Goal: Information Seeking & Learning: Understand process/instructions

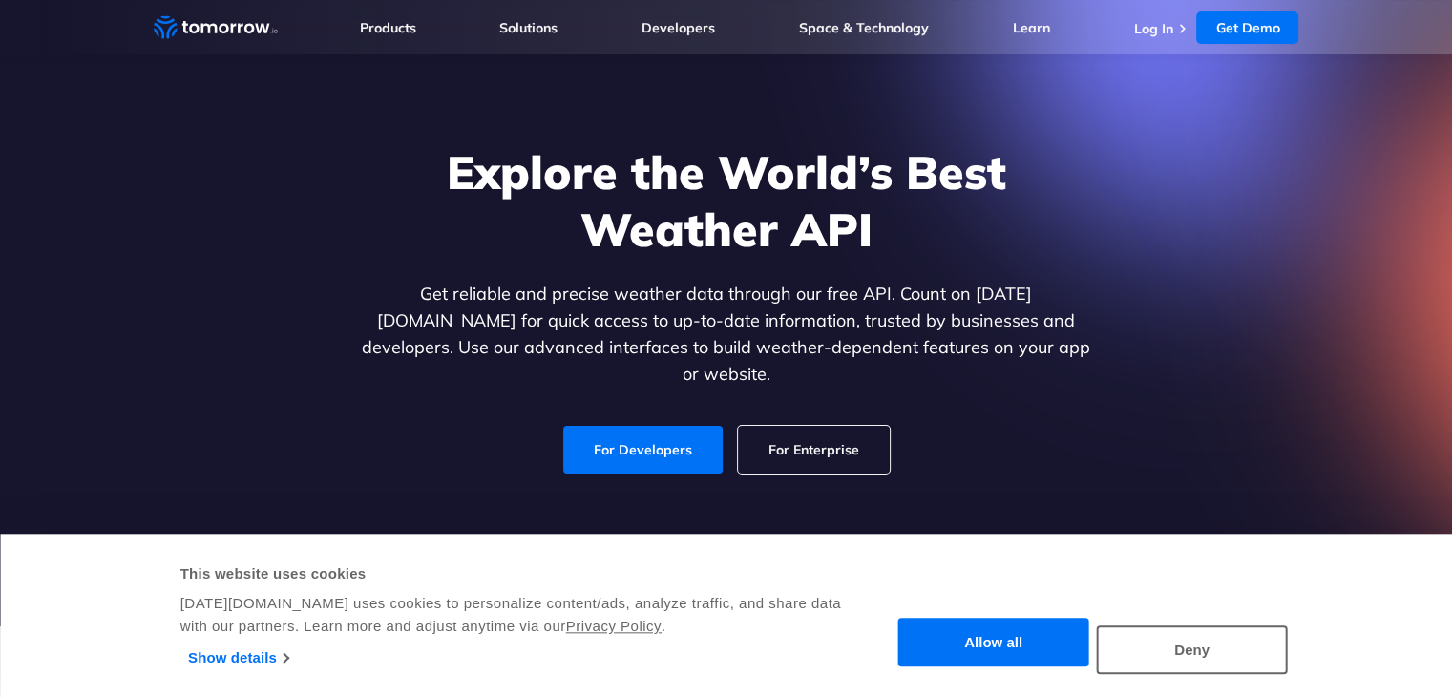
scroll to position [63, 0]
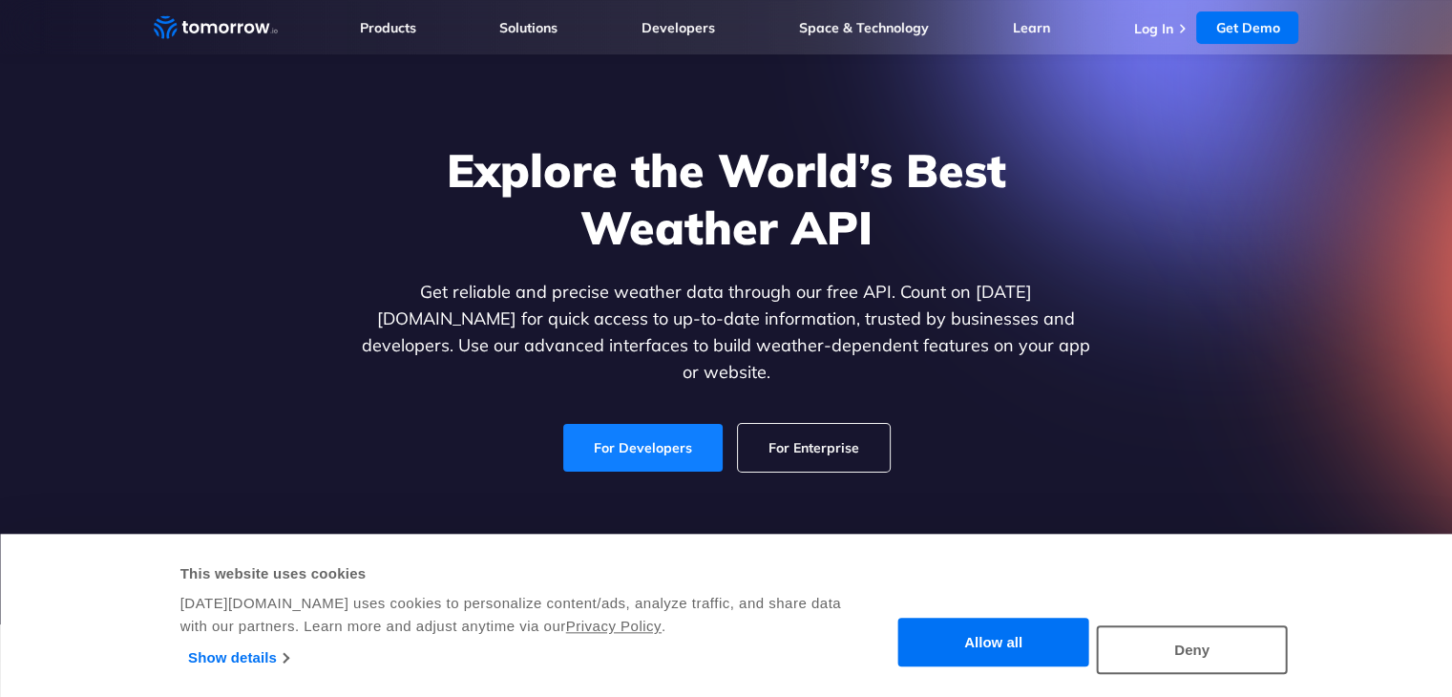
click at [619, 424] on link "For Developers" at bounding box center [642, 448] width 159 height 48
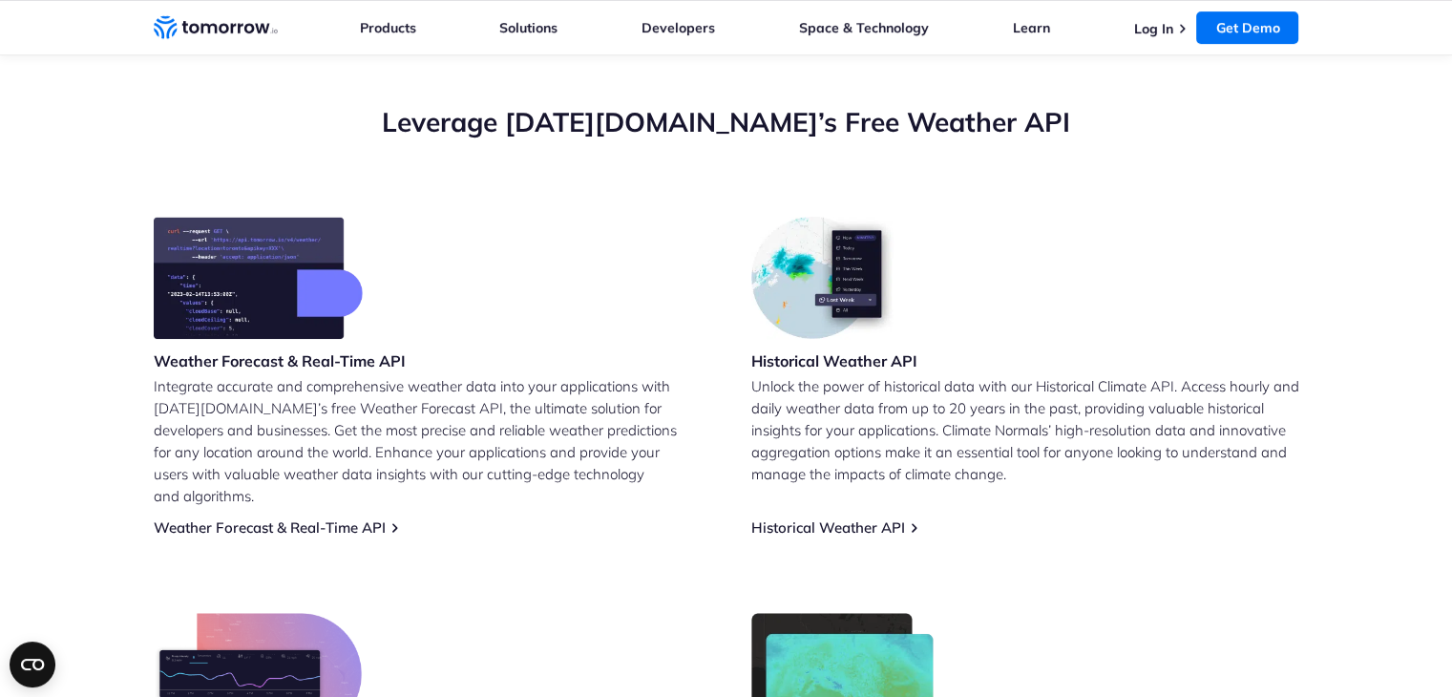
scroll to position [422, 0]
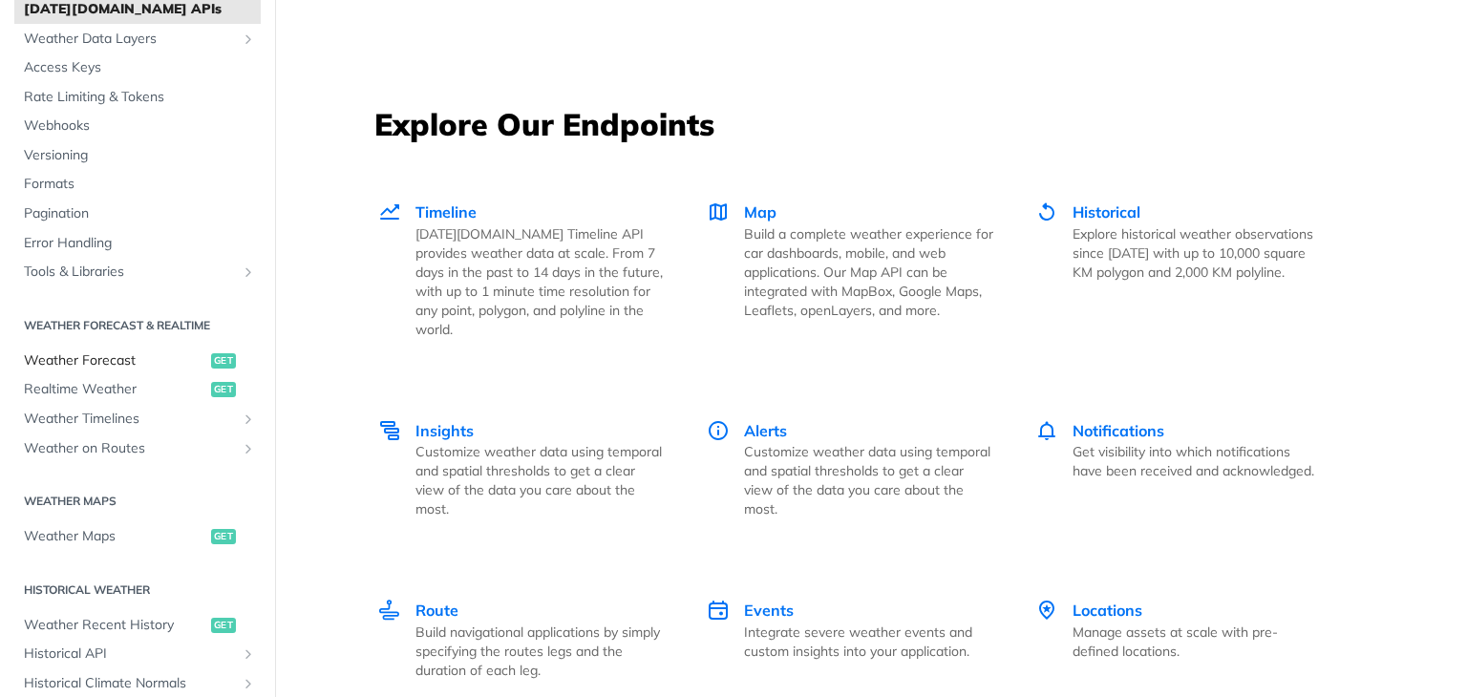
scroll to position [116, 0]
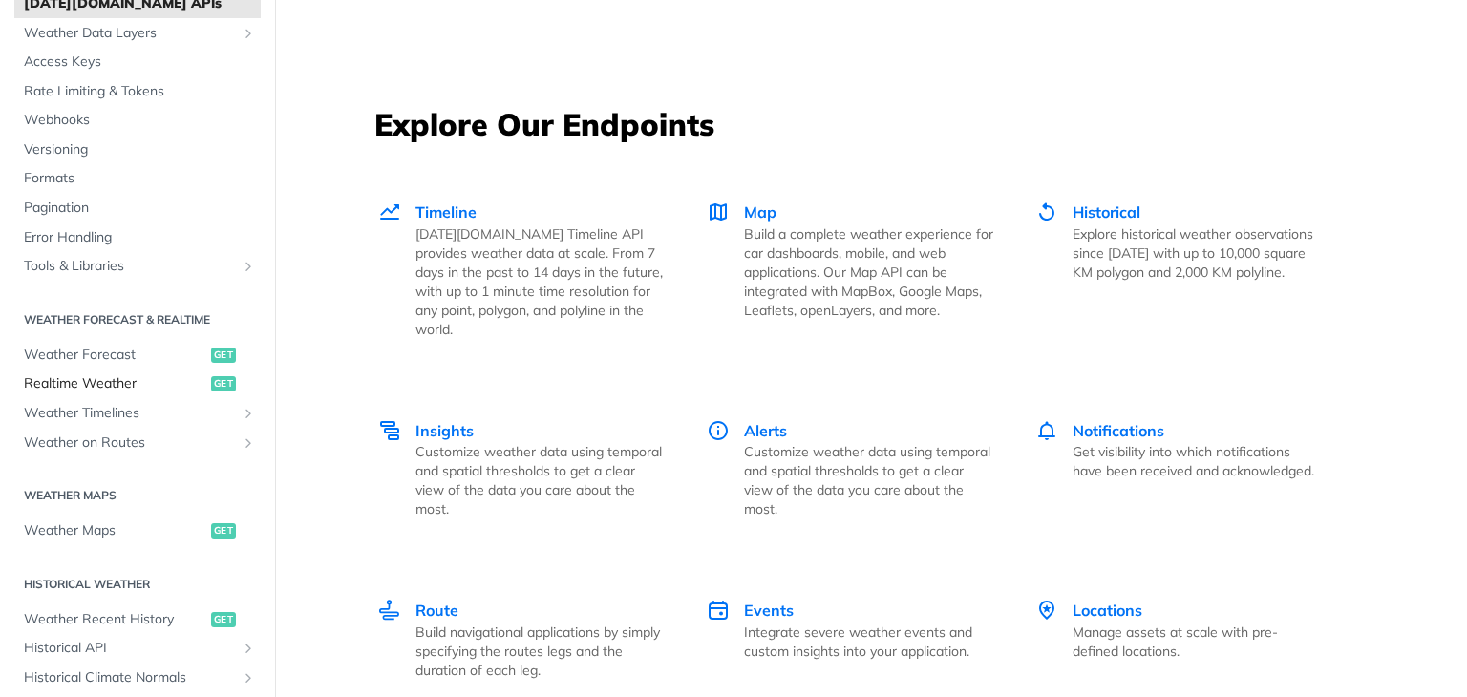
click at [99, 374] on span "Realtime Weather" at bounding box center [115, 383] width 182 height 19
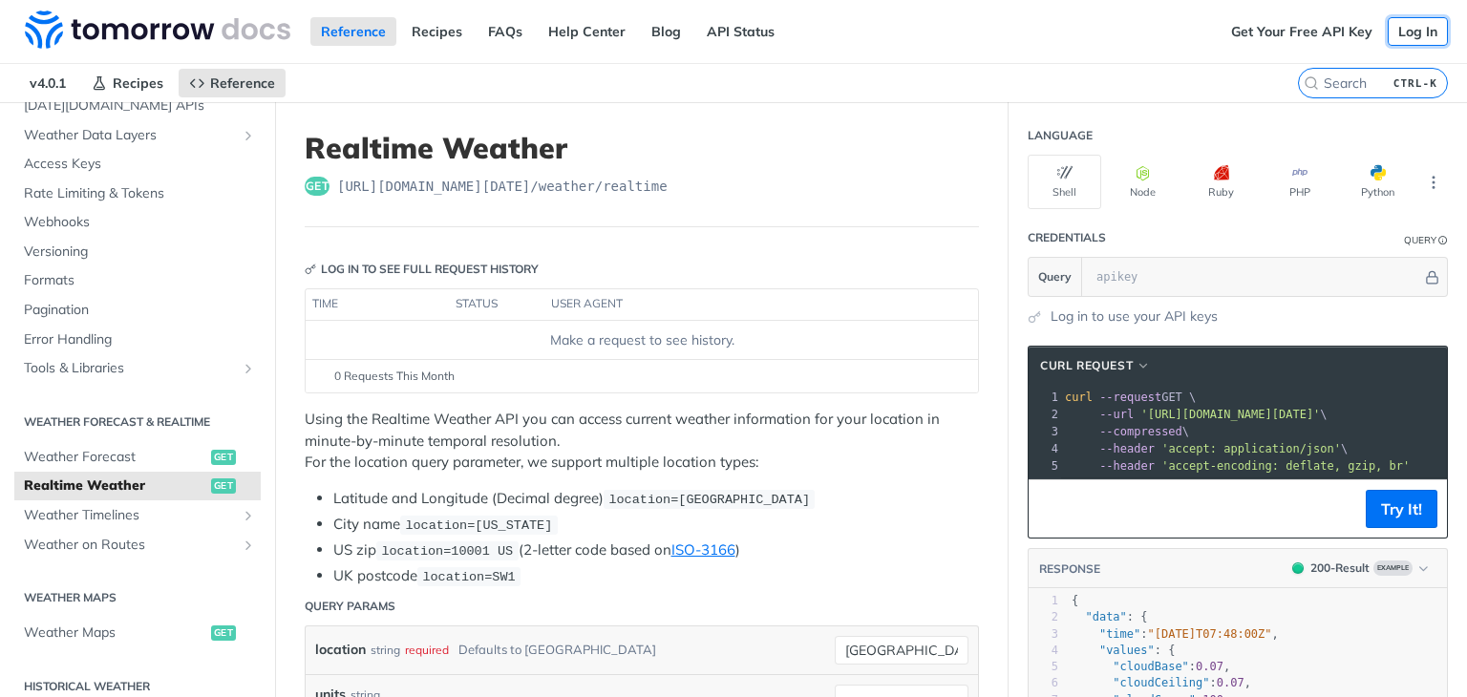
click at [1392, 22] on link "Log In" at bounding box center [1417, 31] width 60 height 29
click at [1269, 31] on link "Get Your Free API Key" at bounding box center [1301, 31] width 162 height 29
click at [1389, 38] on link "Log In" at bounding box center [1417, 31] width 60 height 29
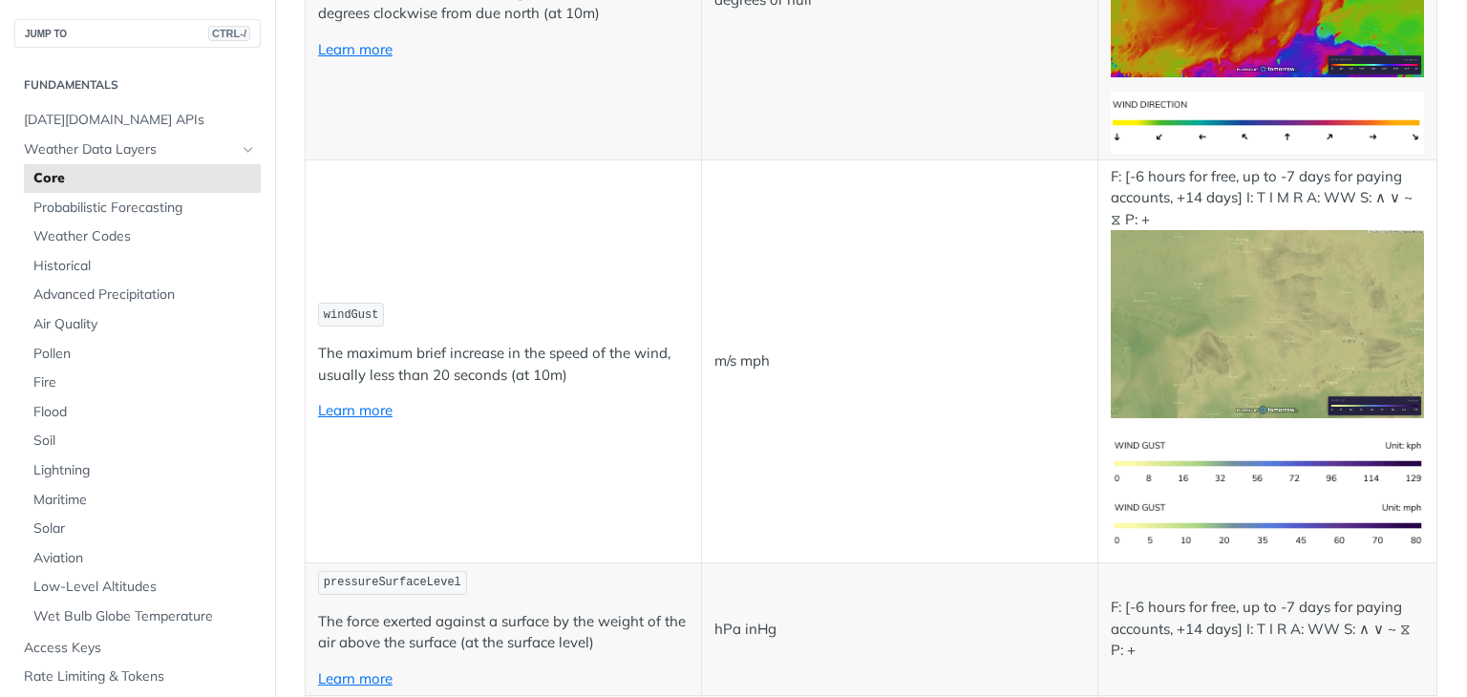
scroll to position [2298, 0]
click at [129, 250] on link "Weather Codes" at bounding box center [142, 236] width 237 height 29
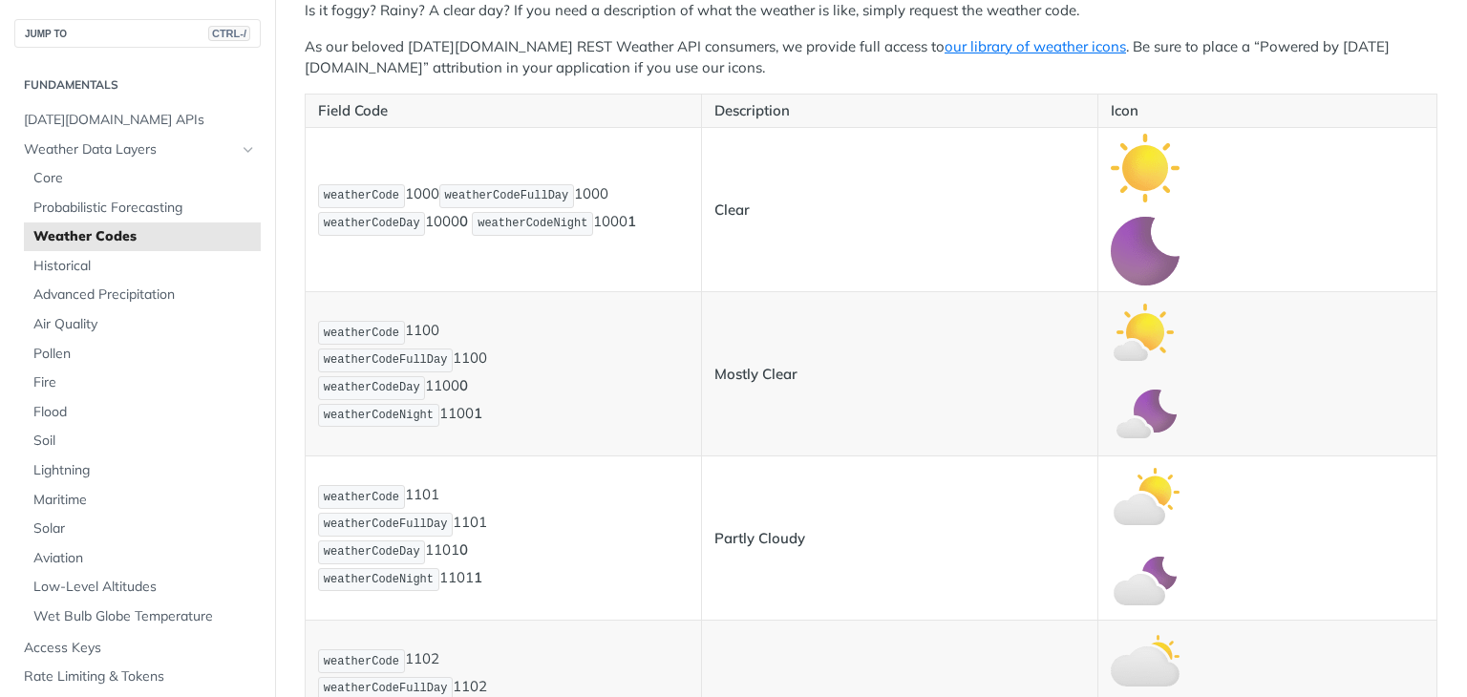
scroll to position [433, 0]
click at [121, 210] on span "Probabilistic Forecasting" at bounding box center [144, 208] width 222 height 19
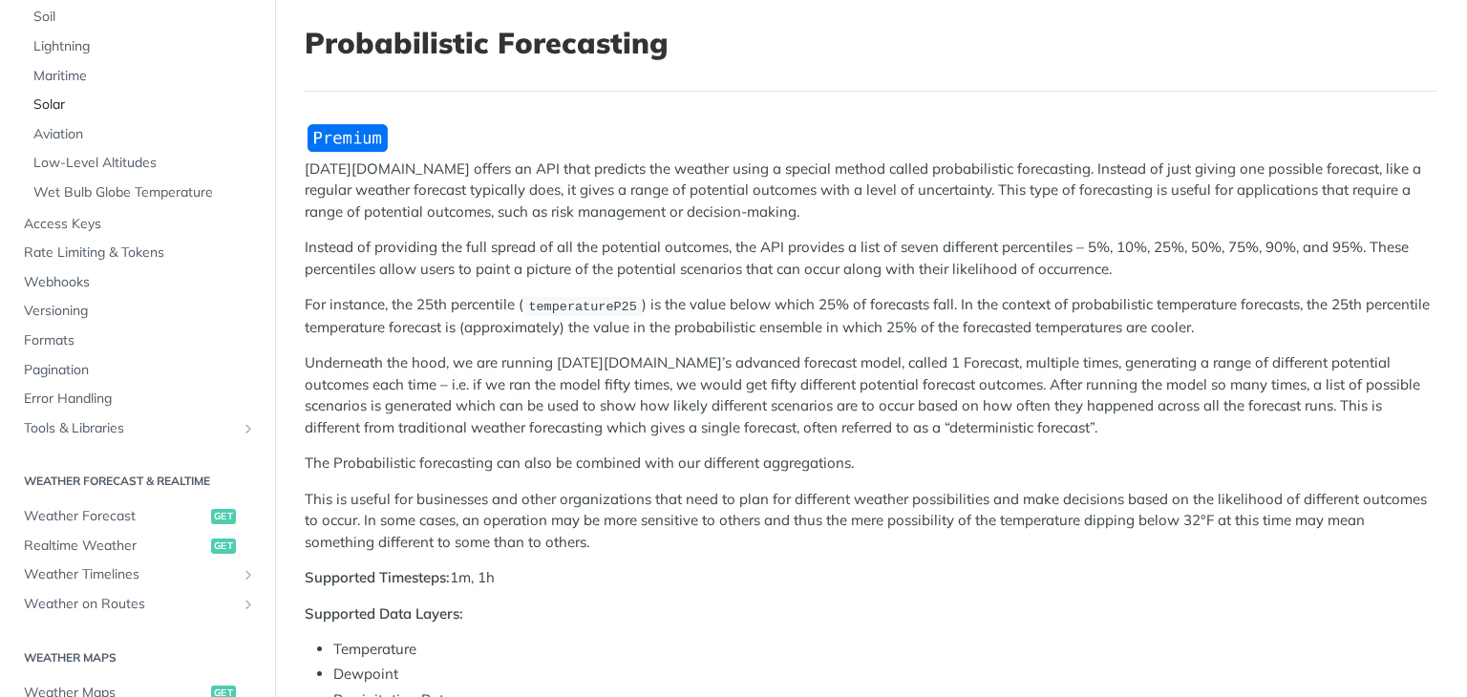
scroll to position [426, 0]
click at [118, 506] on span "Weather Forecast" at bounding box center [115, 514] width 182 height 19
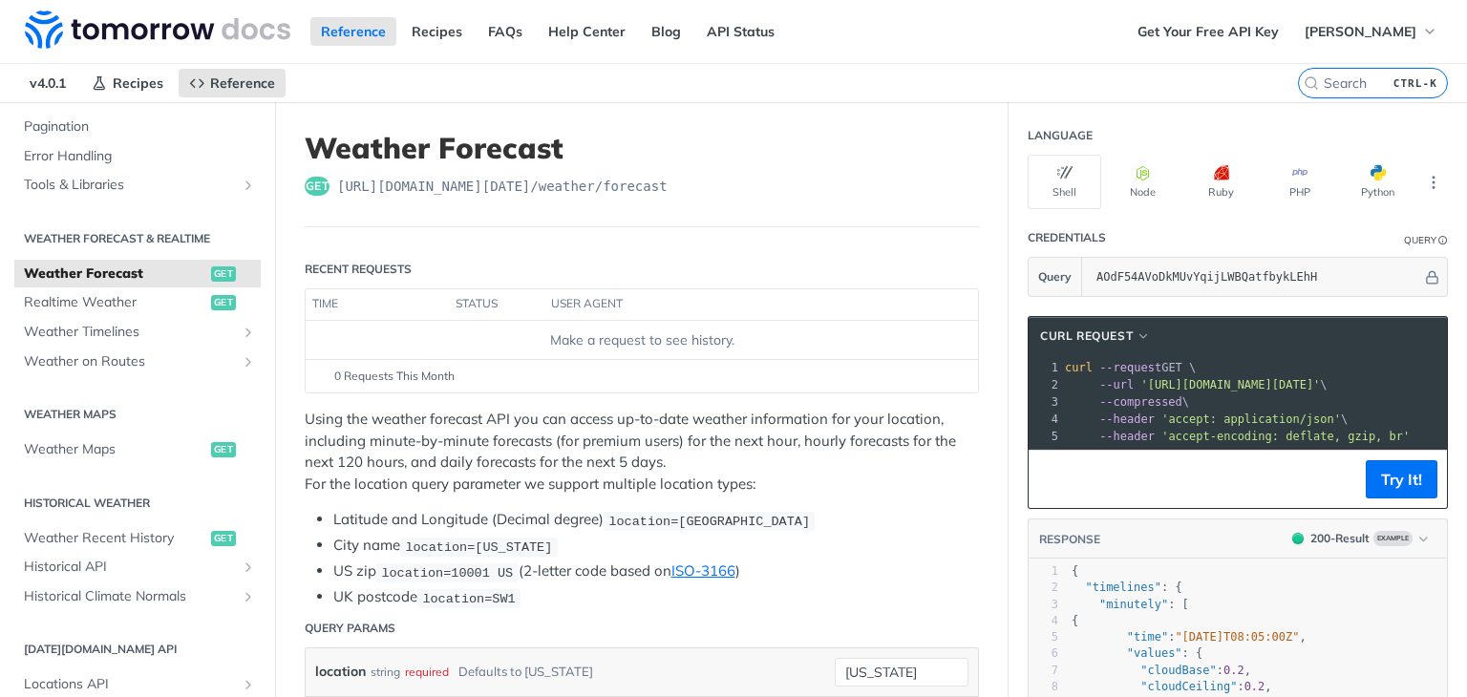
scroll to position [299, 0]
drag, startPoint x: 627, startPoint y: 182, endPoint x: 600, endPoint y: 182, distance: 27.7
click at [600, 182] on span "https://api.tomorrow.io/v4 /weather/forecast" at bounding box center [502, 186] width 330 height 19
click at [730, 134] on h1 "Weather Forecast" at bounding box center [642, 148] width 674 height 34
click at [1370, 180] on button "Python" at bounding box center [1377, 182] width 74 height 54
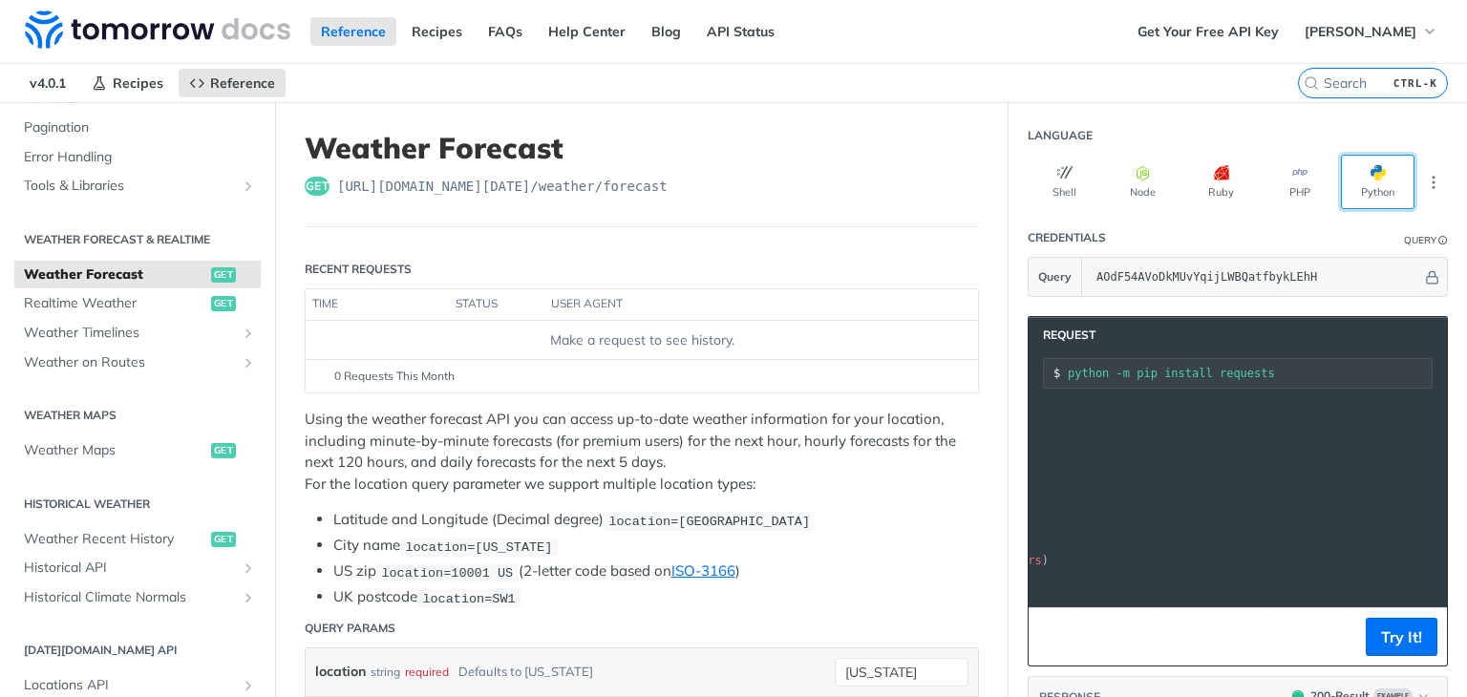
scroll to position [0, 0]
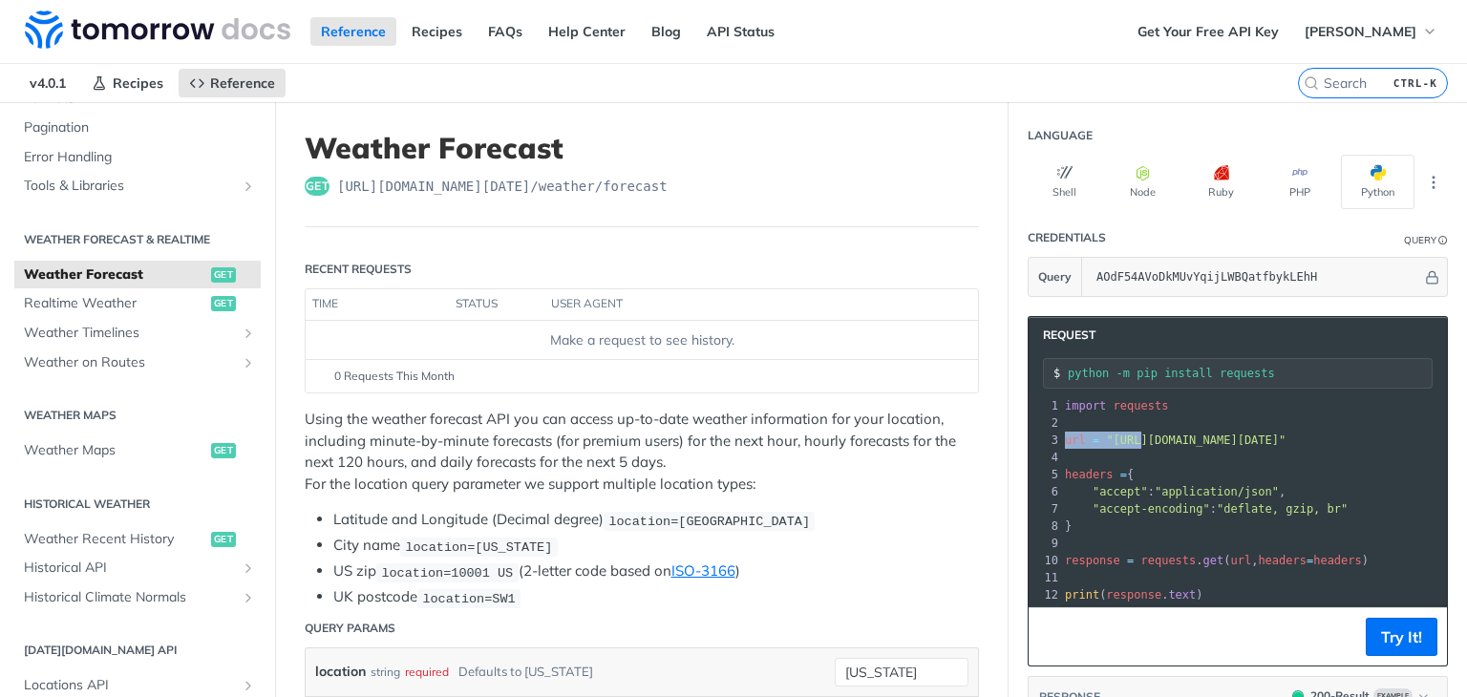
drag, startPoint x: 1049, startPoint y: 437, endPoint x: 1133, endPoint y: 433, distance: 84.1
click at [1133, 433] on span "url = "https://api.tomorrow.io/v4/weather/forecast?location=new%20york&apikey=A…" at bounding box center [1175, 439] width 221 height 13
click at [1133, 433] on span ""https://api.tomorrow.io/v4/weather/forecast?location=new%20york&apikey=AOdF54A…" at bounding box center [1195, 439] width 179 height 13
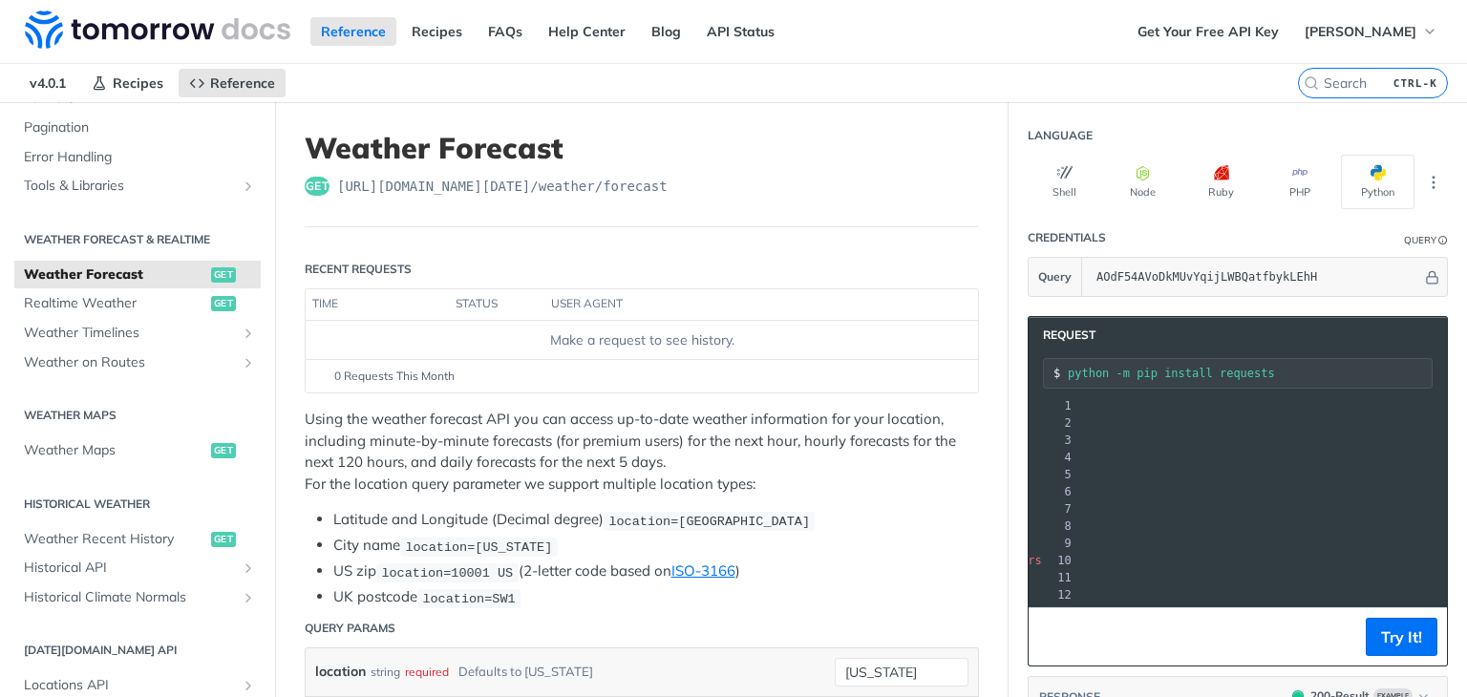
drag, startPoint x: 1096, startPoint y: 441, endPoint x: 1430, endPoint y: 433, distance: 334.3
click at [1430, 433] on div "xxxxxxxxxx 12 1 import requests 2 ​ 3 url = "https://api.tomorrow.io/v4/weather…" at bounding box center [1237, 499] width 418 height 213
copy span "https://api.tomorrow.io/v4/weather/forecast?location=new%20york&apikey=AOdF54AV…"
click at [1445, 128] on section "Language Shell Node Ruby PHP Python" at bounding box center [1237, 162] width 458 height 93
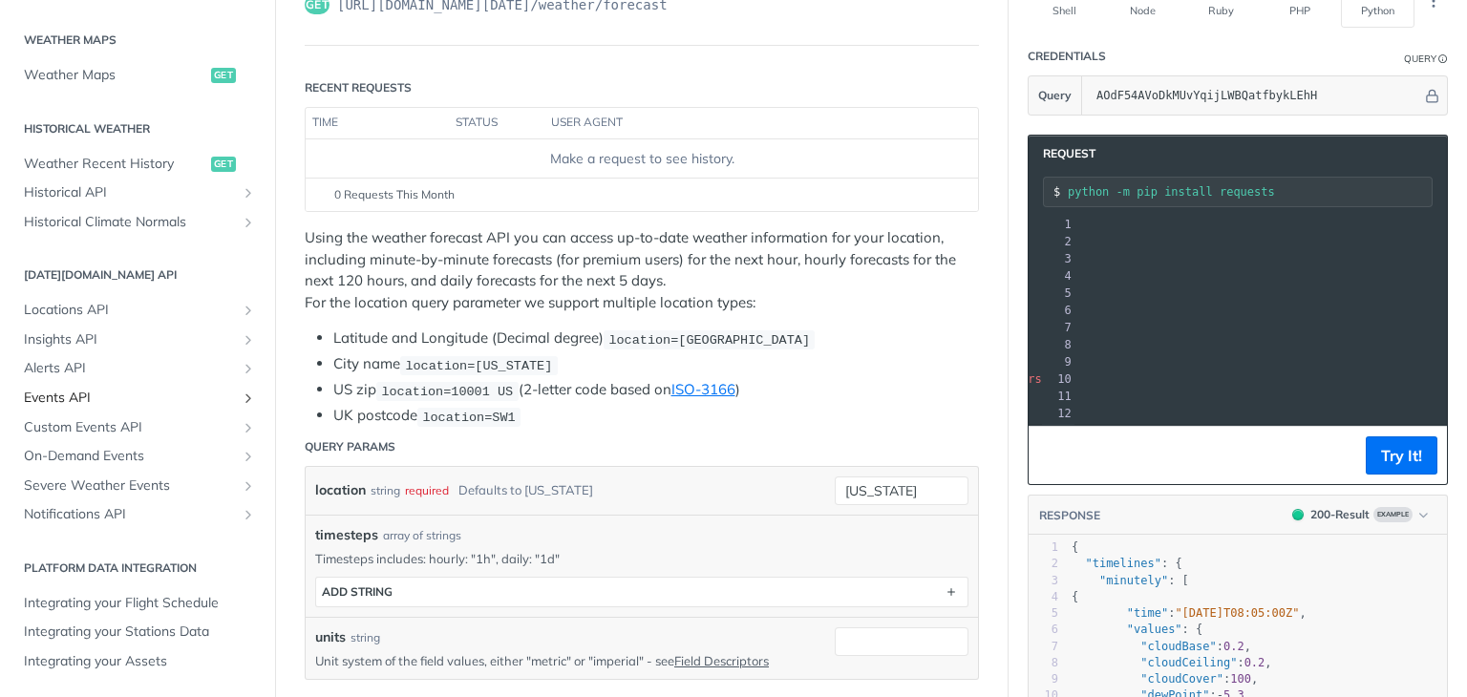
scroll to position [183, 0]
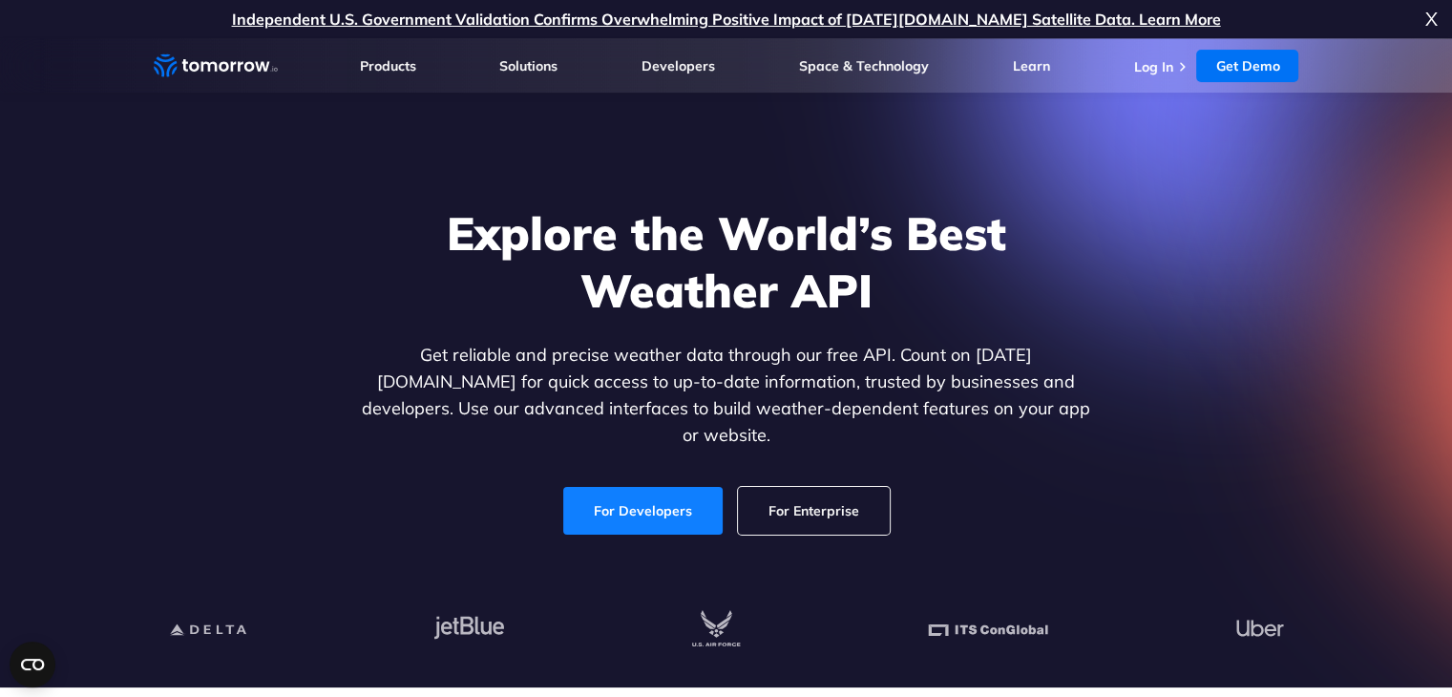
click at [707, 487] on link "For Developers" at bounding box center [642, 511] width 159 height 48
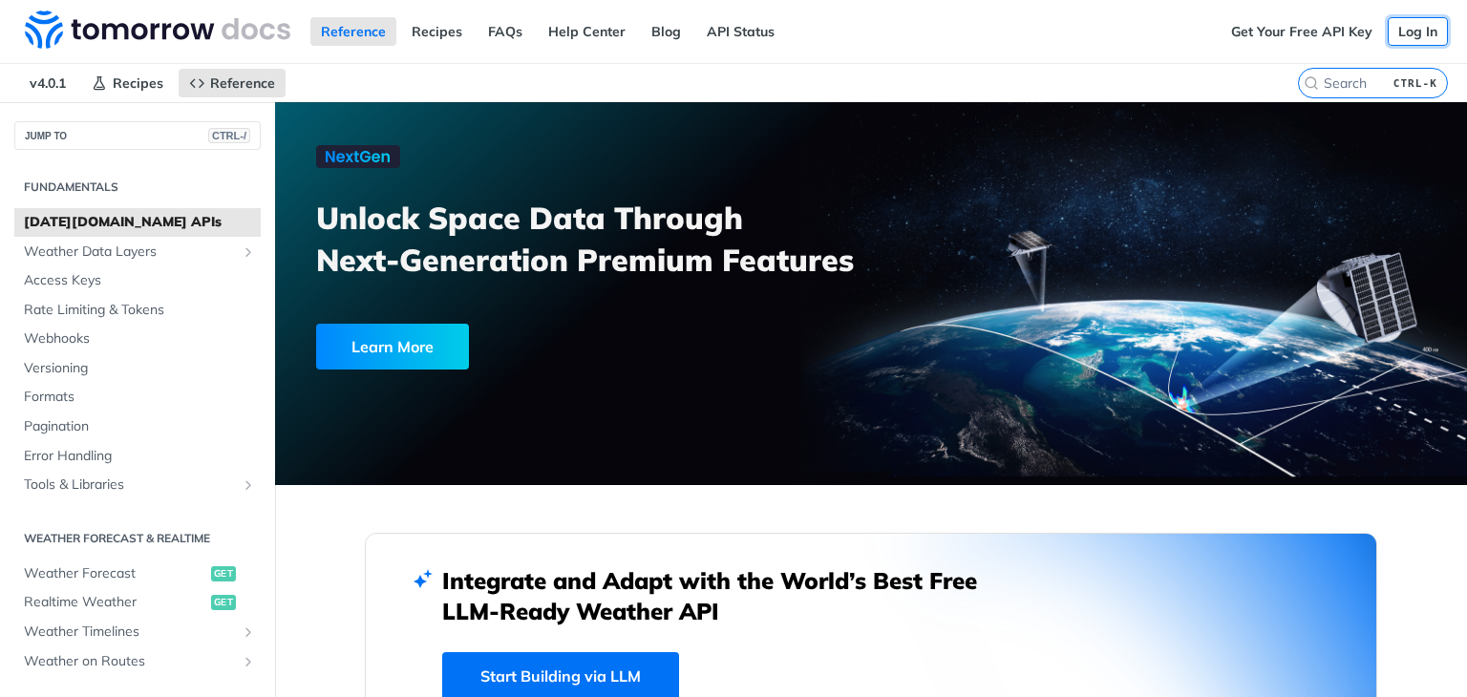
click at [1389, 40] on link "Log In" at bounding box center [1417, 31] width 60 height 29
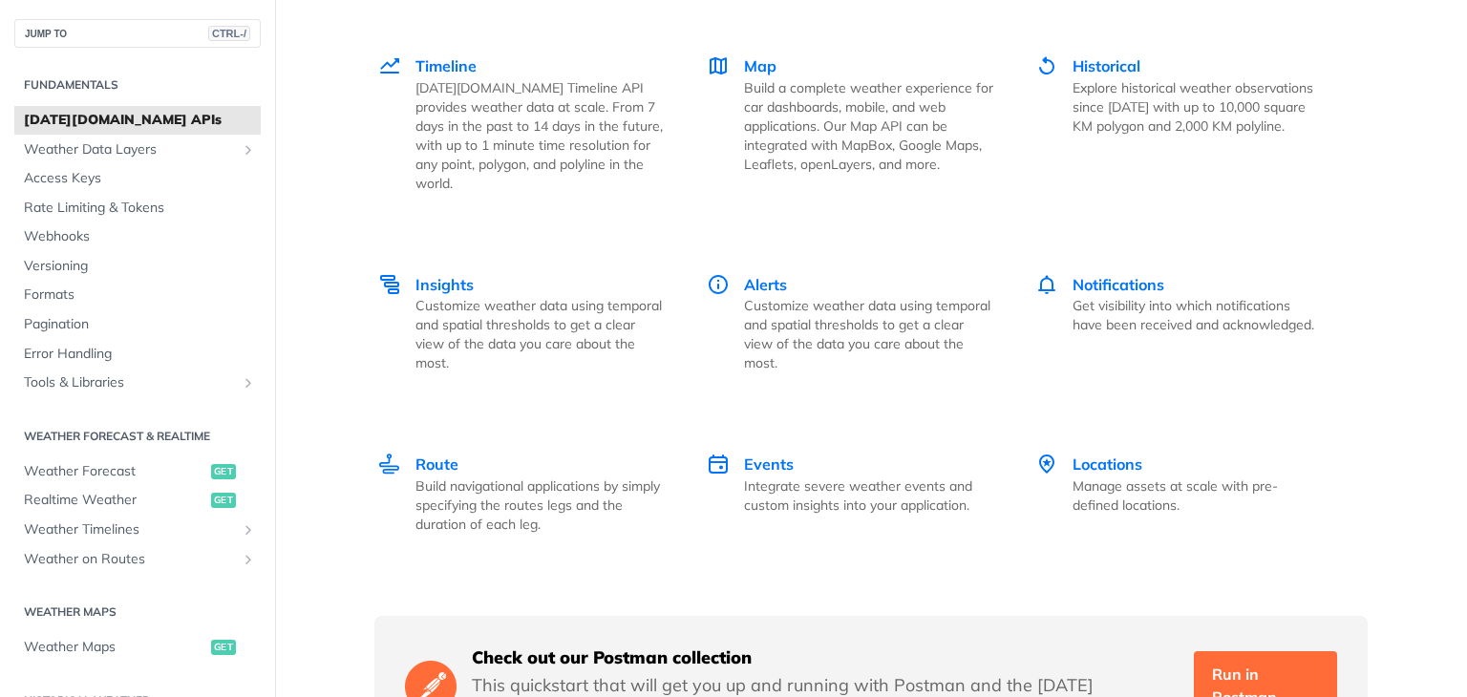
scroll to position [2744, 0]
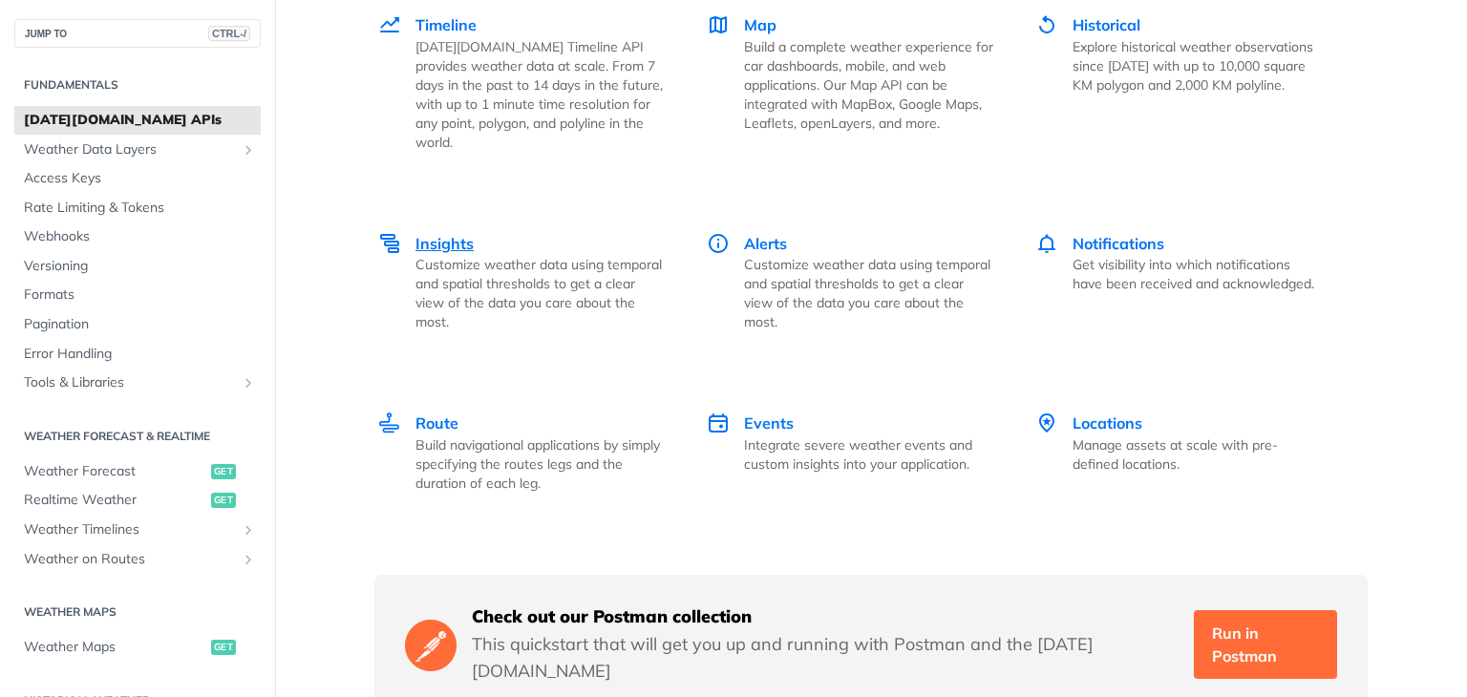
click at [481, 276] on p "Customize weather data using temporal and spatial thresholds to get a clear vie…" at bounding box center [539, 293] width 249 height 76
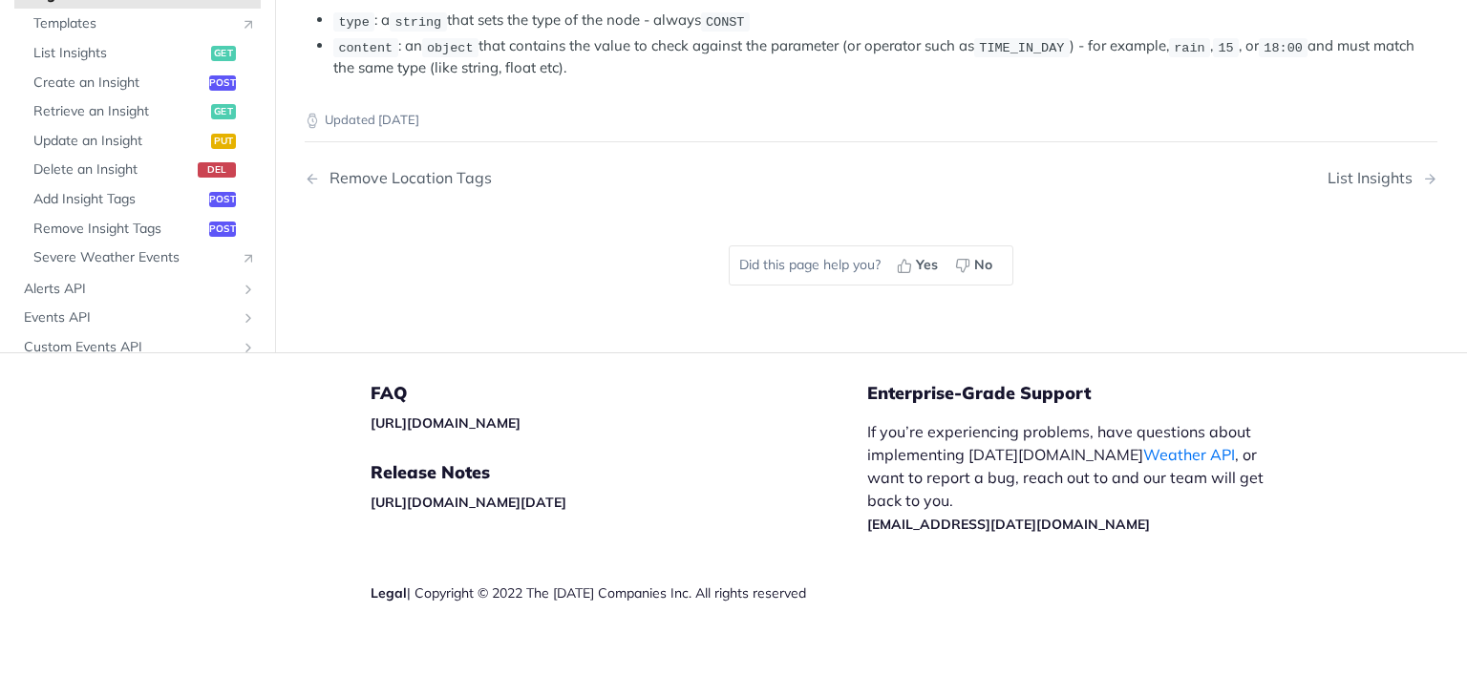
scroll to position [4006, 0]
click at [84, 33] on span "Templates" at bounding box center [132, 23] width 198 height 19
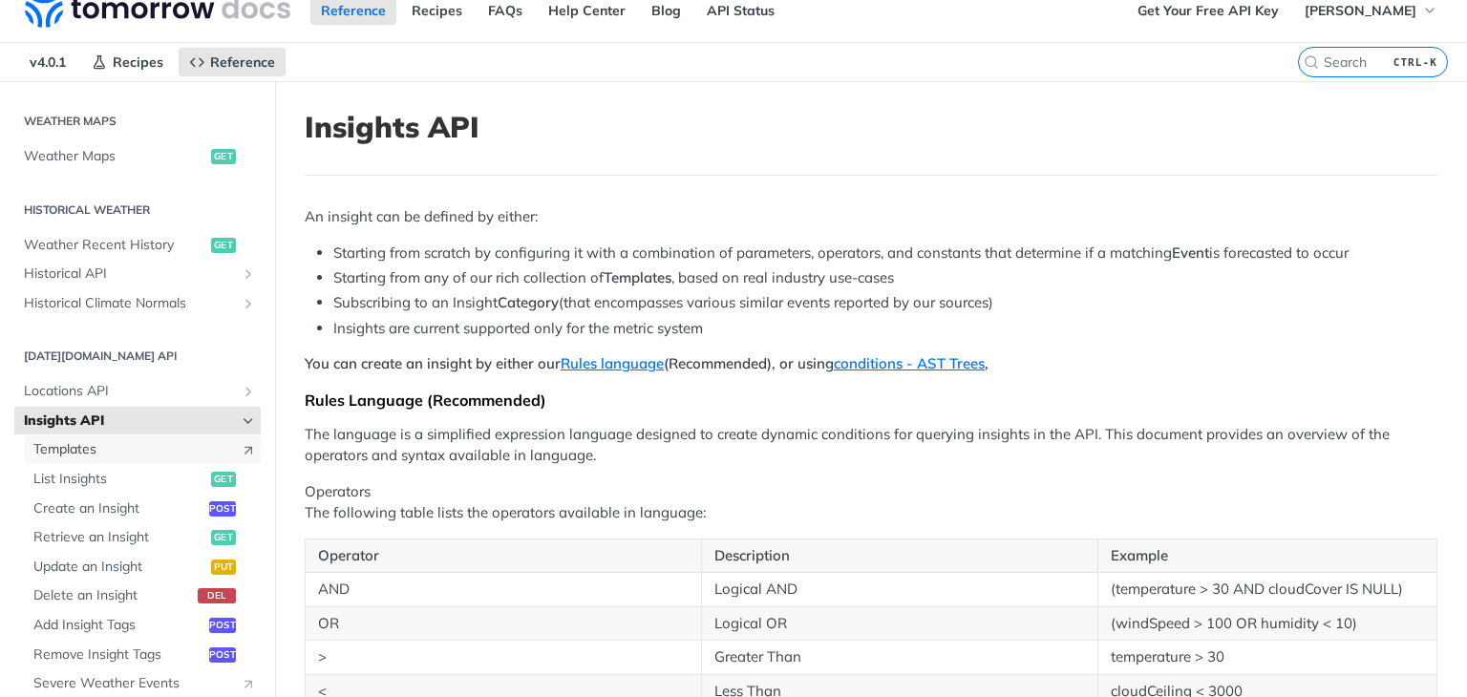
scroll to position [0, 0]
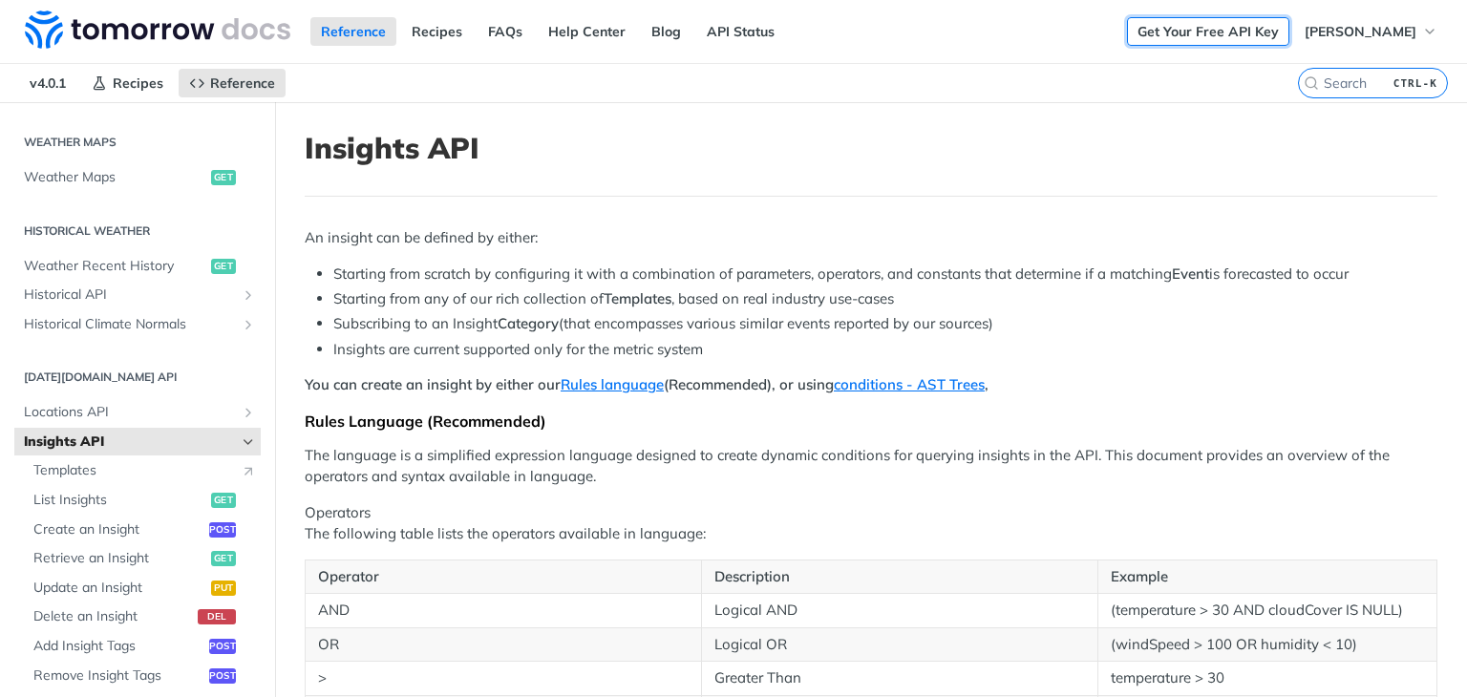
click at [1256, 31] on link "Get Your Free API Key" at bounding box center [1208, 31] width 162 height 29
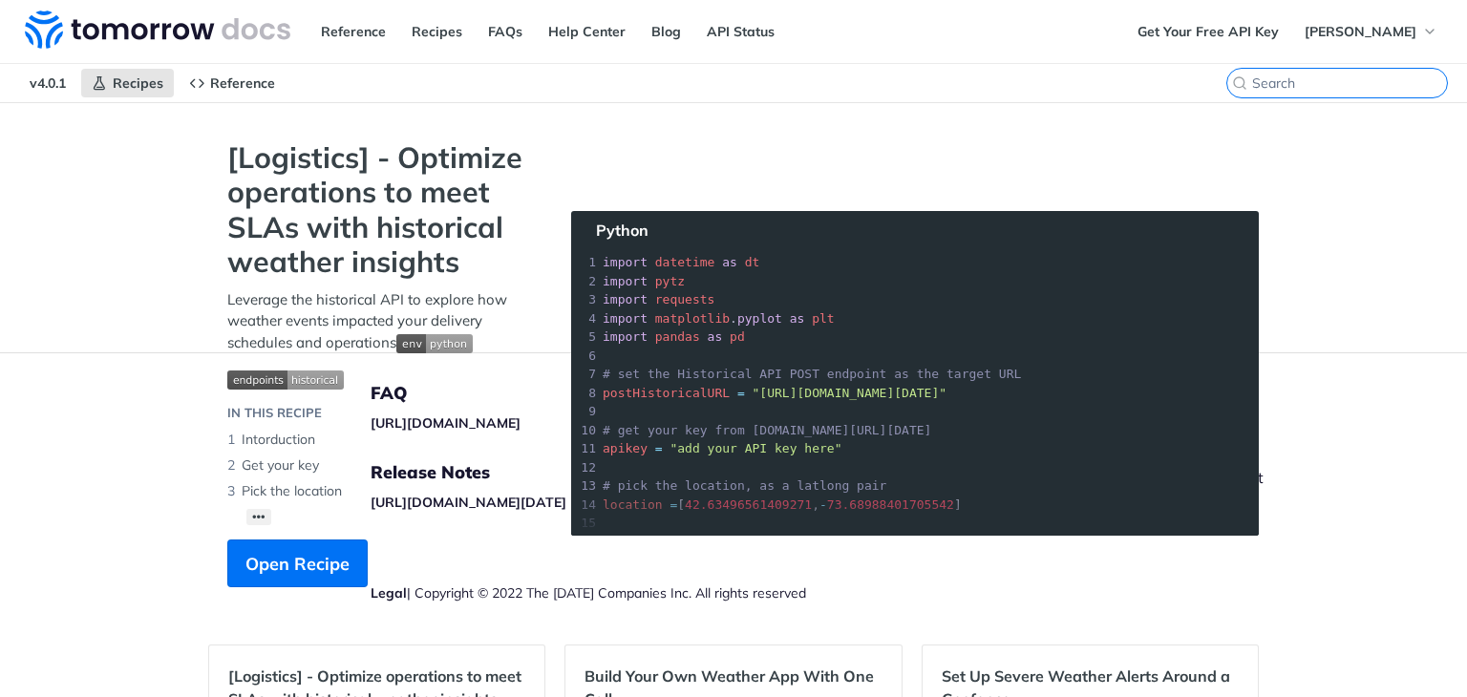
click at [1318, 86] on input "search" at bounding box center [1349, 82] width 195 height 17
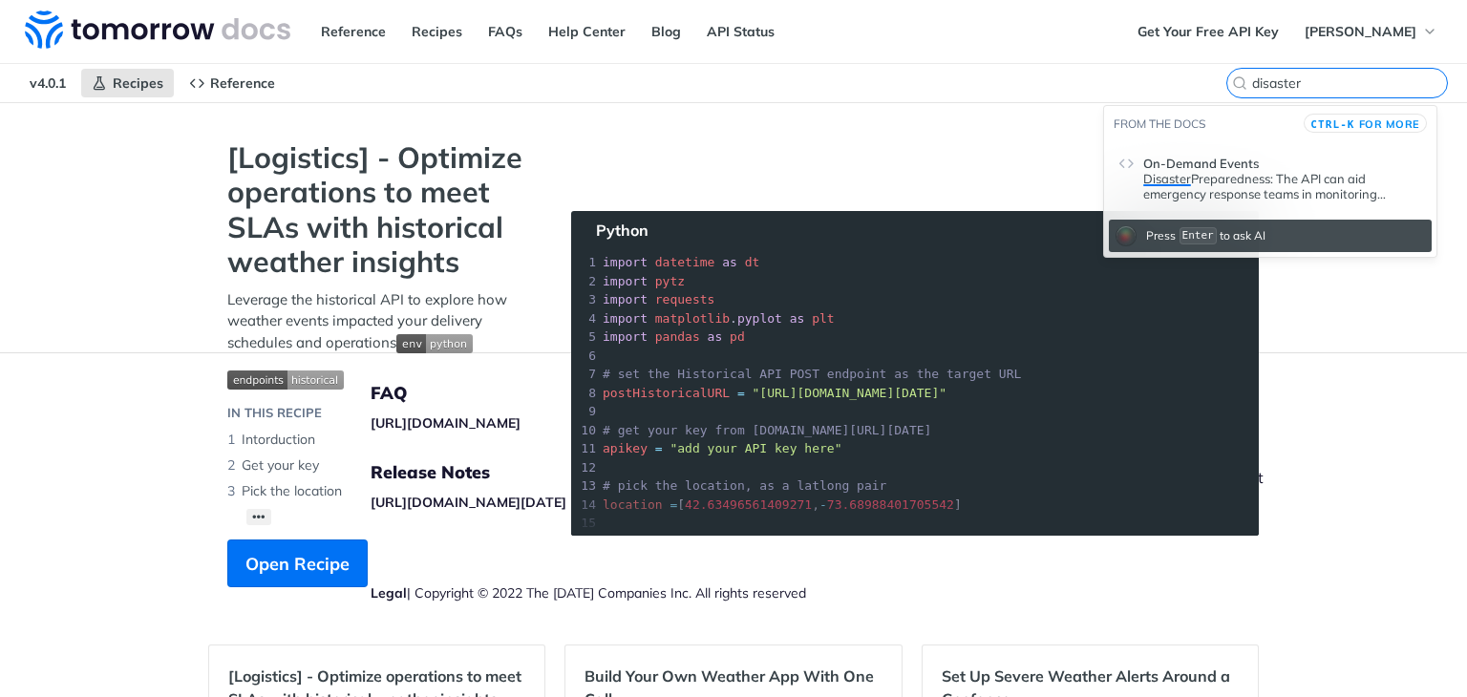
type input "disaster"
click at [1257, 185] on p "Disaster Preparedness: The API can aid emergency response teams in monitoring w…" at bounding box center [1282, 186] width 279 height 31
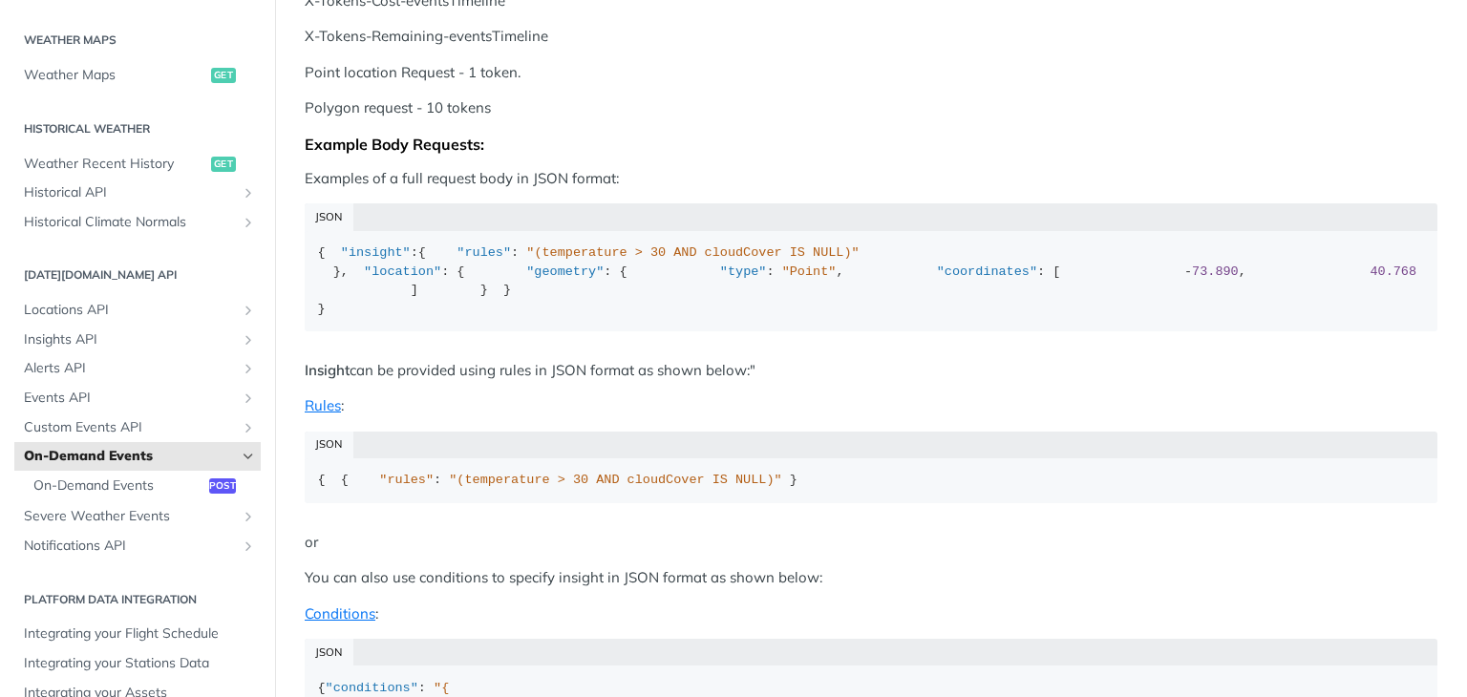
scroll to position [451, 0]
click at [1396, 150] on div "Example Body Requests:" at bounding box center [871, 143] width 1132 height 19
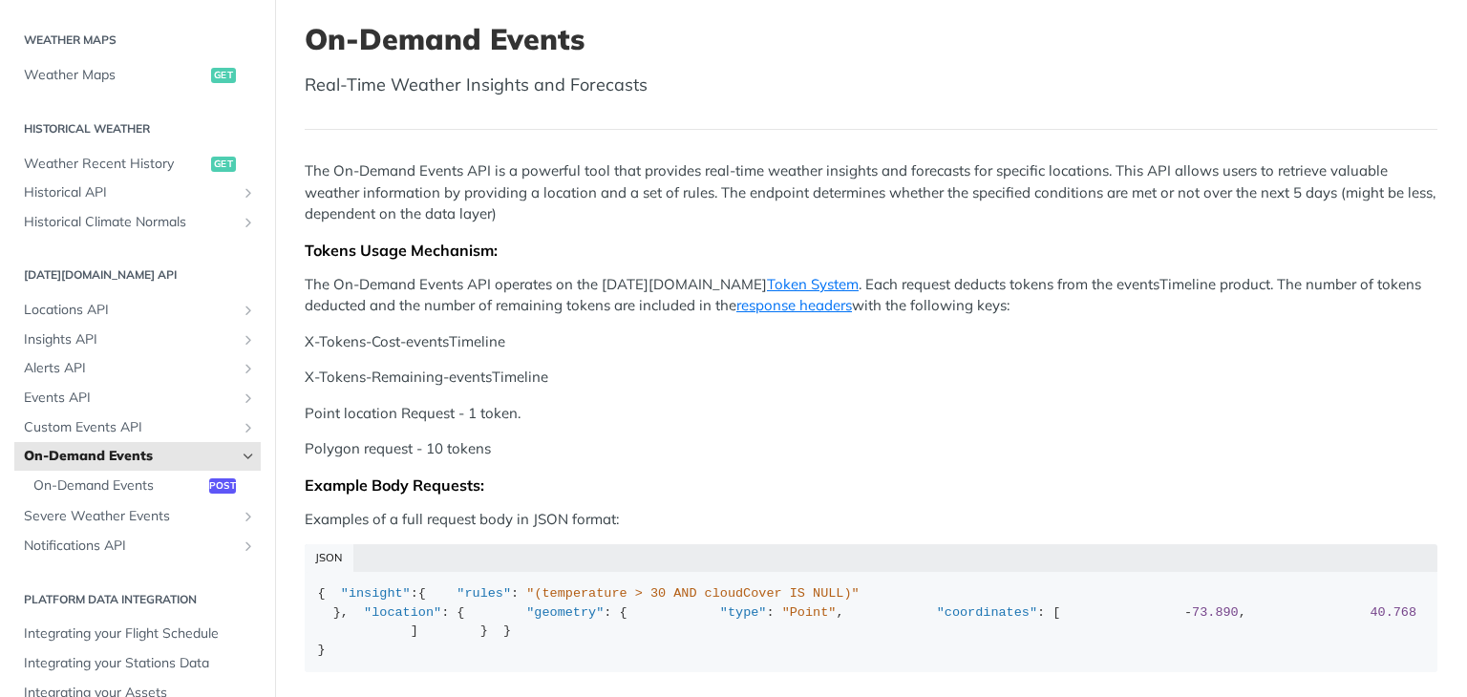
scroll to position [0, 0]
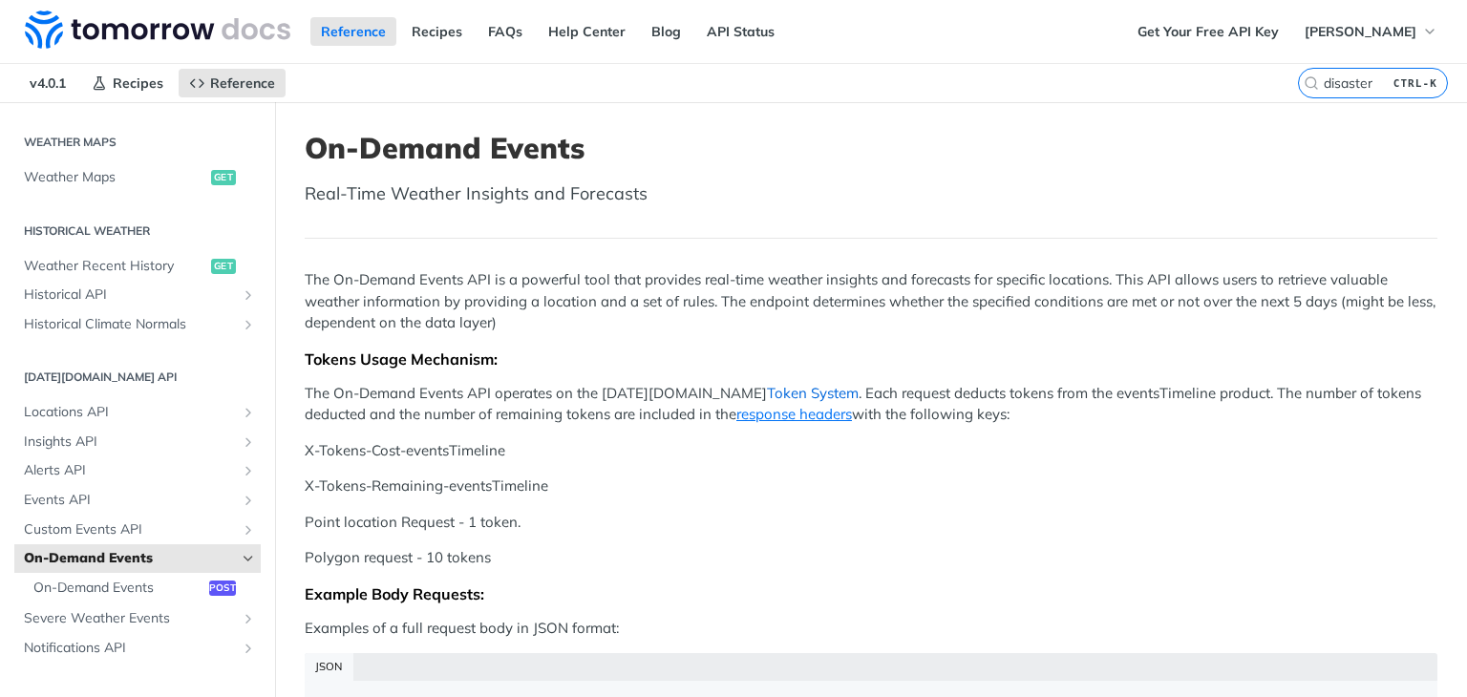
click at [767, 394] on link "Token System" at bounding box center [813, 393] width 92 height 18
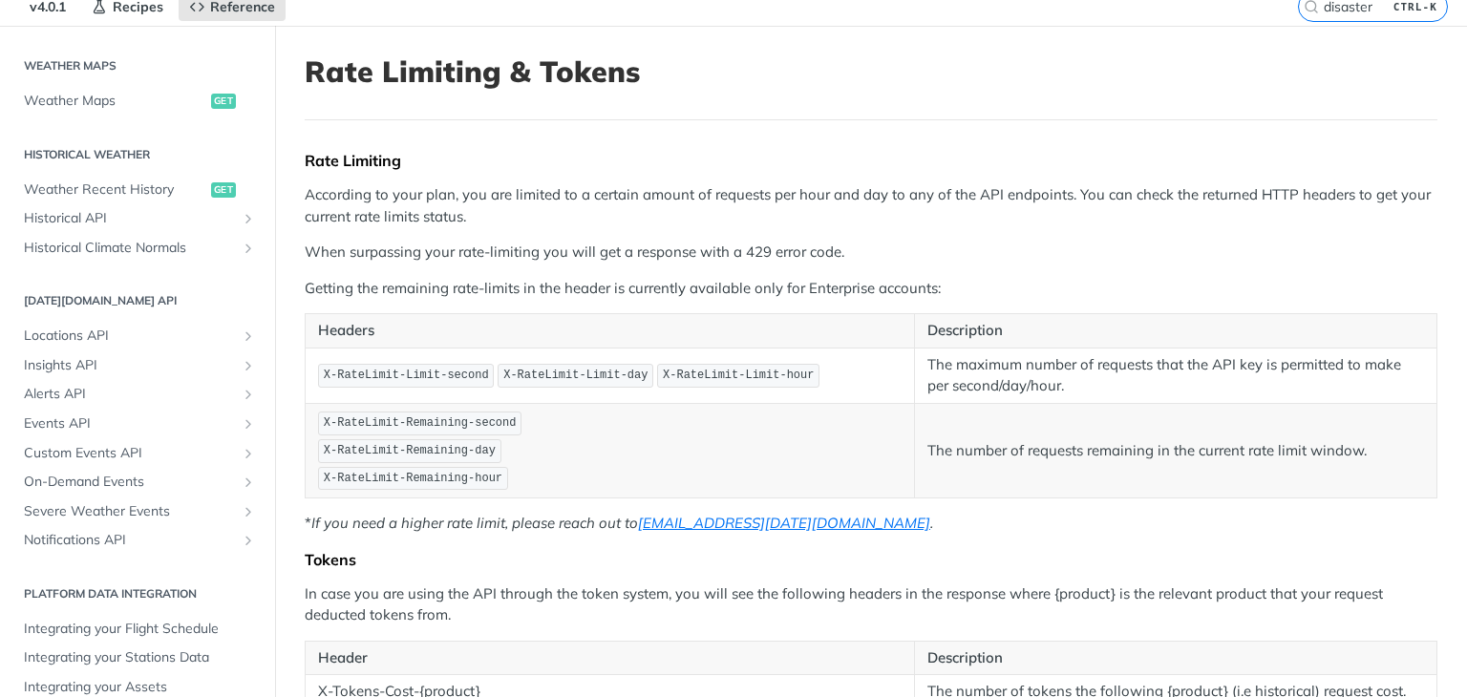
scroll to position [78, 0]
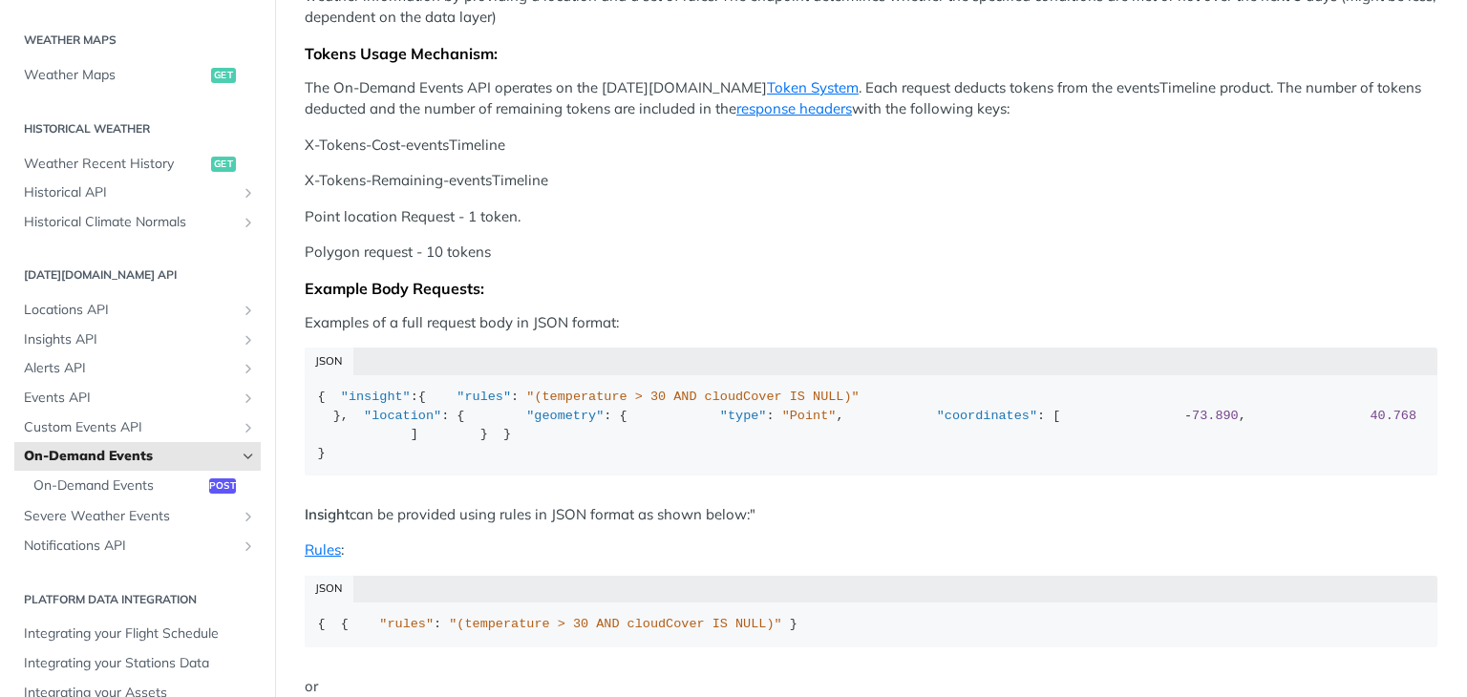
scroll to position [316, 0]
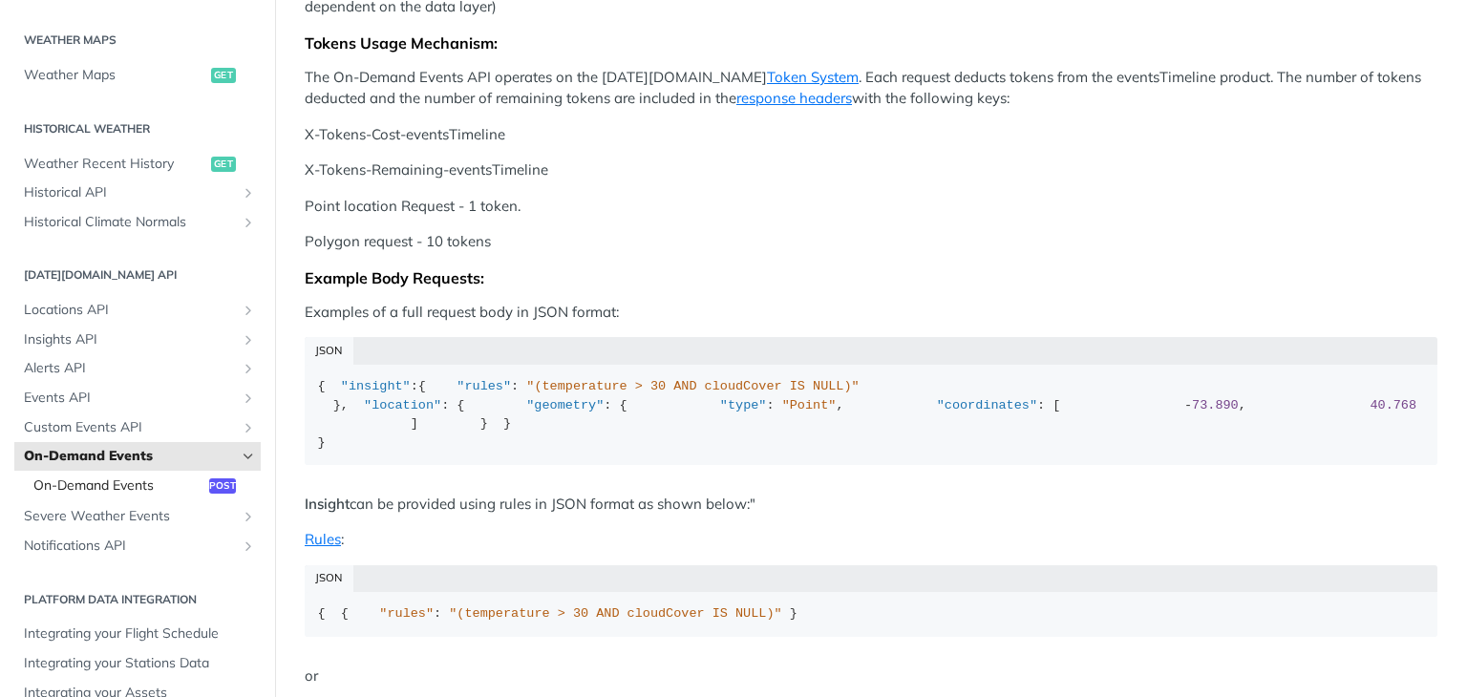
click at [141, 490] on span "On-Demand Events" at bounding box center [118, 485] width 171 height 19
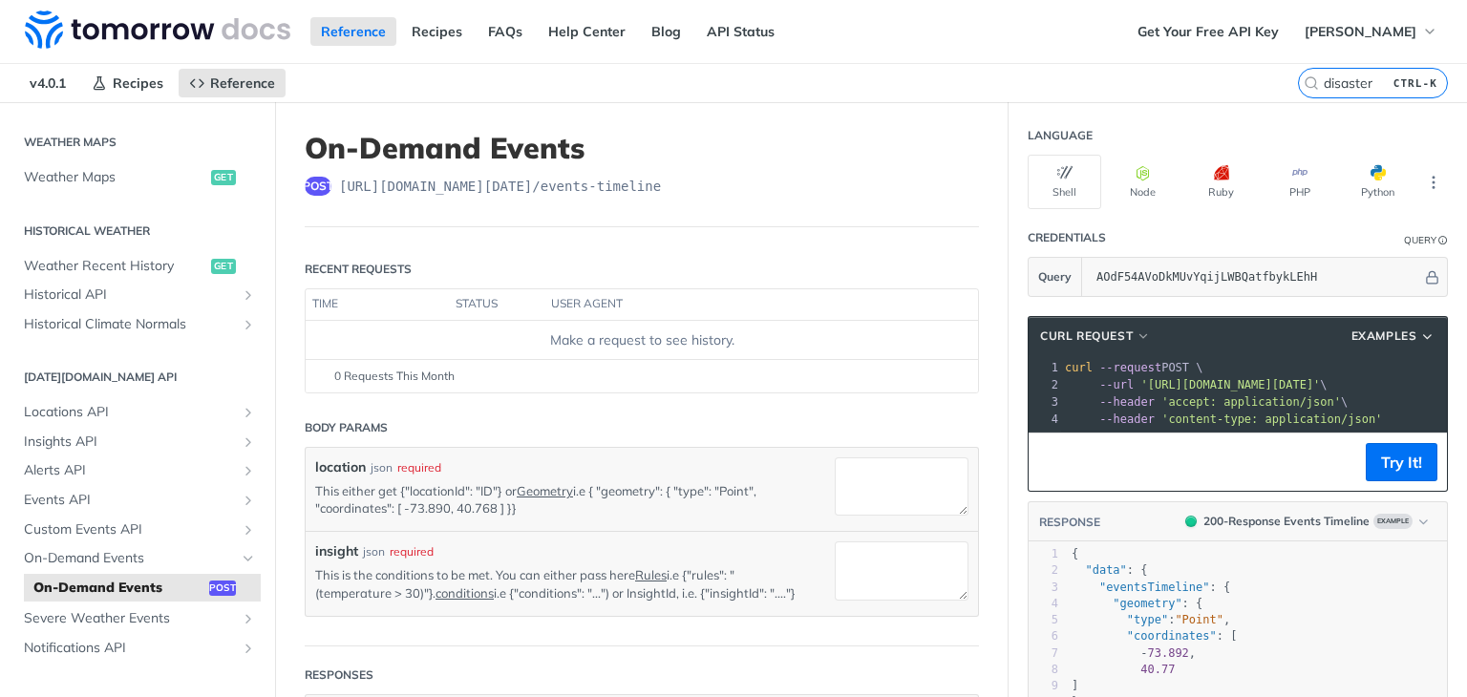
scroll to position [0, 11]
click at [1361, 182] on button "Python" at bounding box center [1377, 182] width 74 height 54
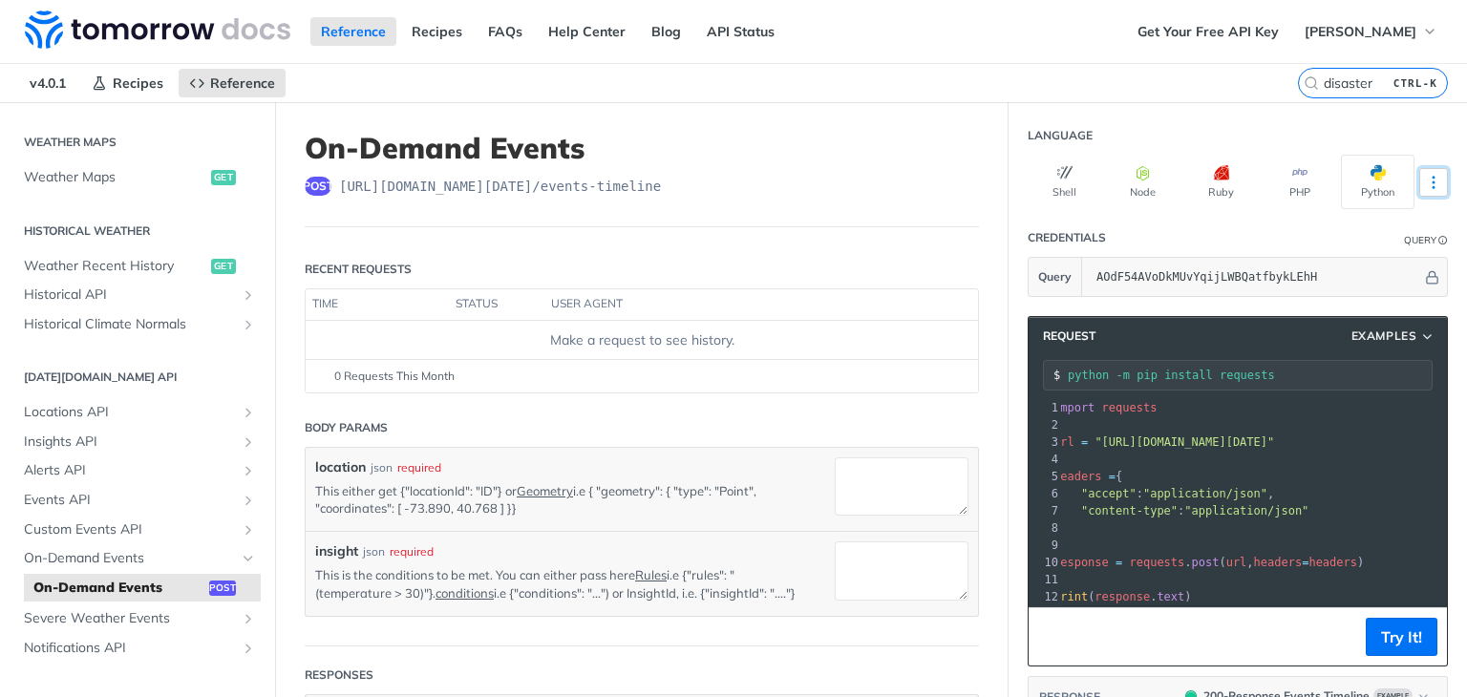
click at [1428, 174] on button "More Languages" at bounding box center [1433, 182] width 29 height 29
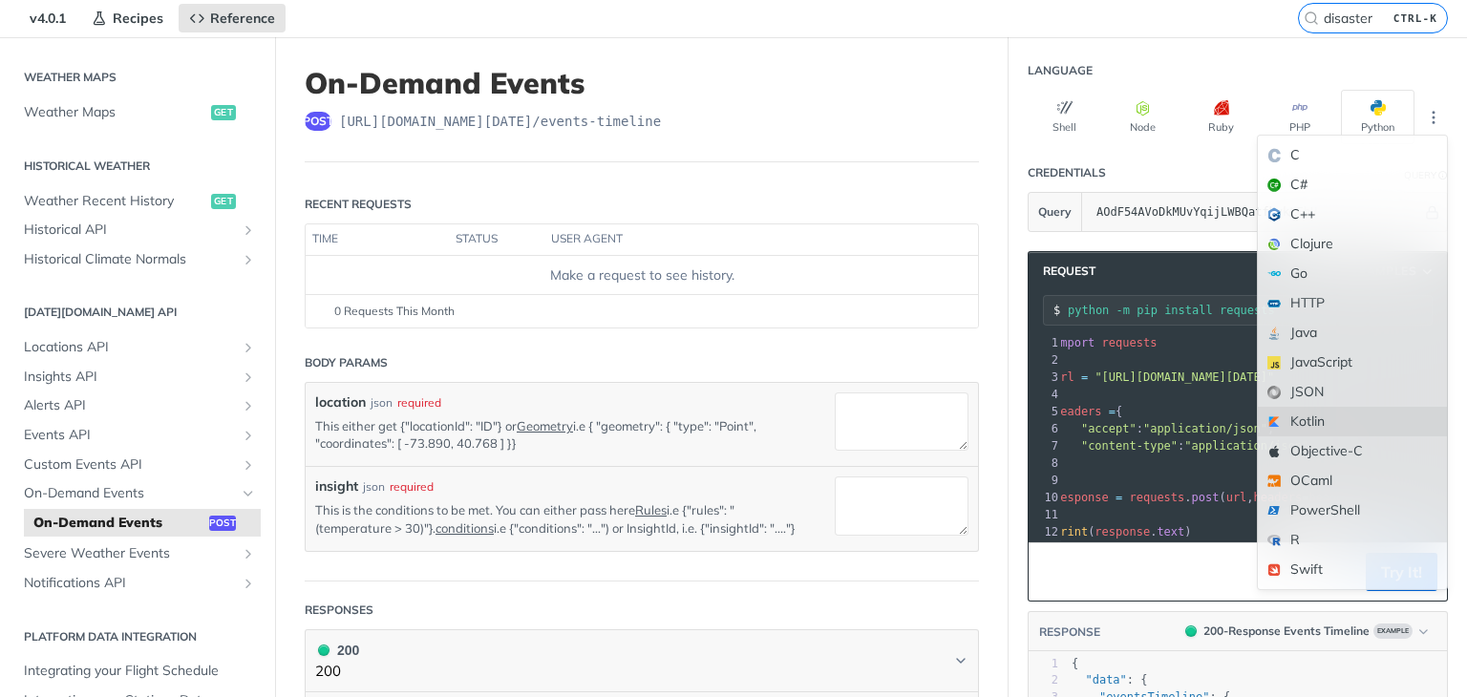
scroll to position [76, 0]
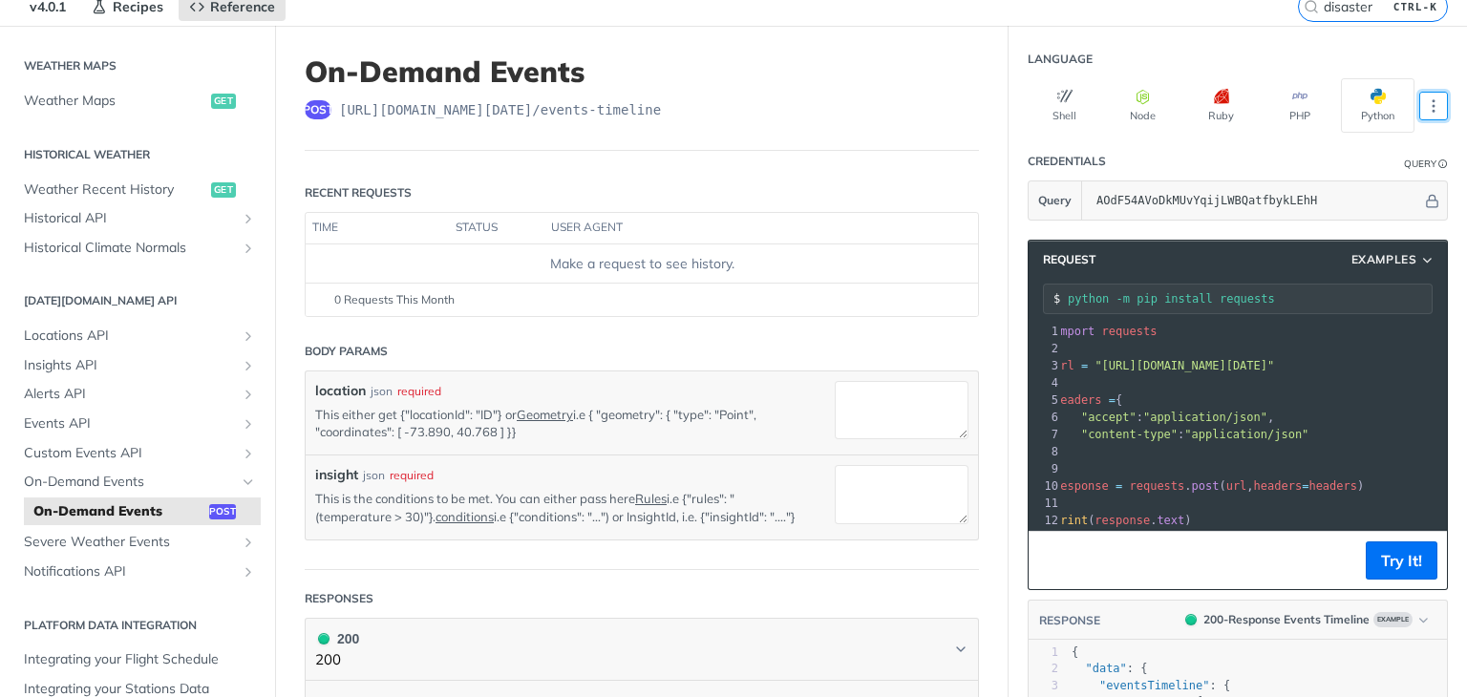
click at [1008, 230] on section "Request Examples python -m pip install requests xxxxxxxxxx 12 1 import requests…" at bounding box center [1237, 569] width 458 height 697
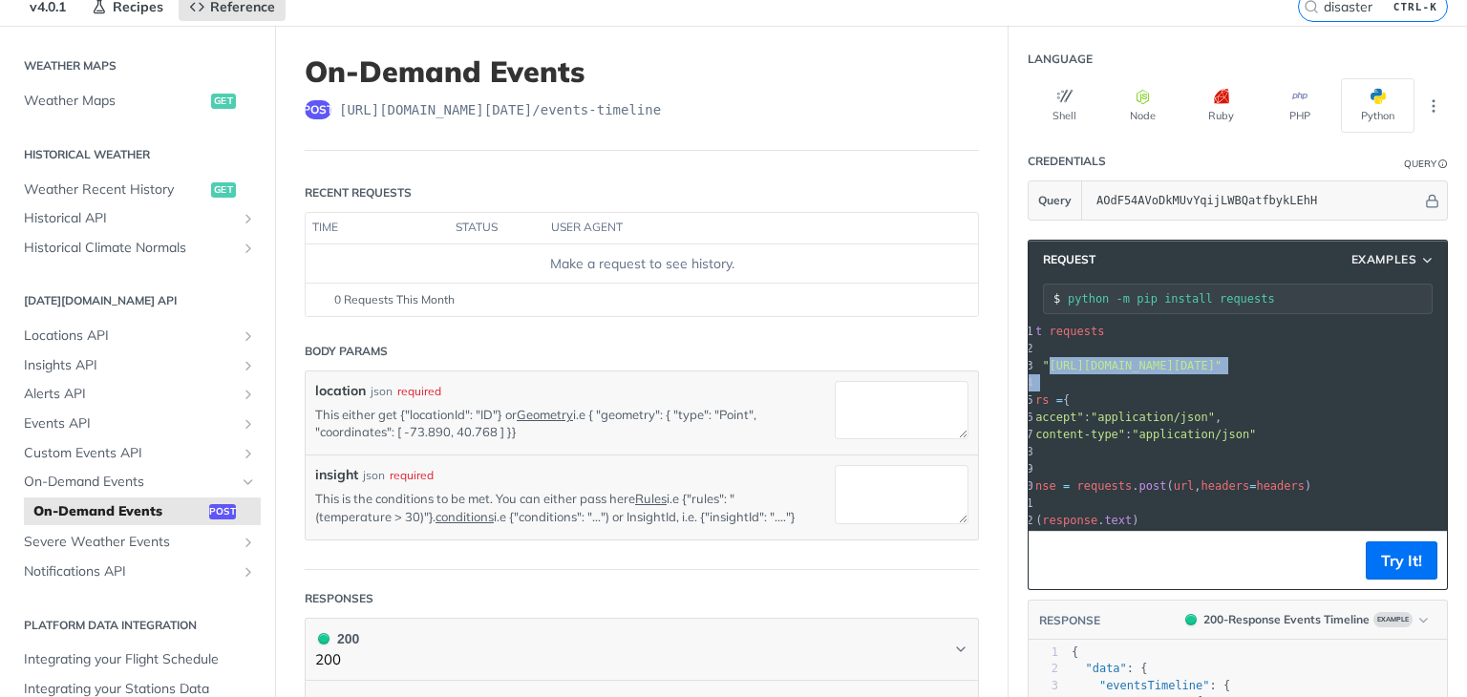
scroll to position [0, 0]
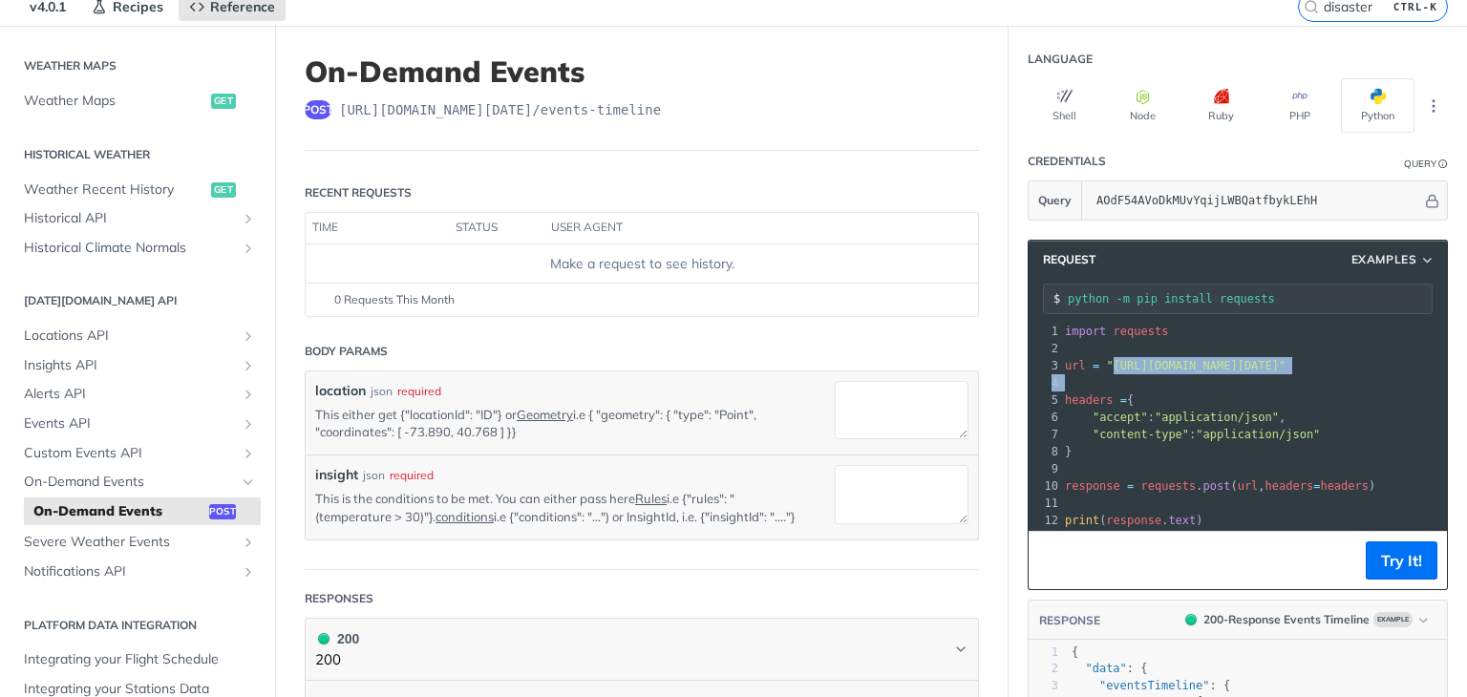
drag, startPoint x: 1081, startPoint y: 365, endPoint x: 1050, endPoint y: 384, distance: 36.0
click at [1061, 384] on div "1 import requests 2 ​ 3 url = "https://api.tomorrow.io/v4/events-timeline?apike…" at bounding box center [1348, 426] width 574 height 206
copy div "https://api.tomorrow.io/v4/events-timeline?apikey=AOdF54AVoDkMUvYqijLWBQatfbykL…"
click at [1234, 415] on pre ""accept" : "application/json" ," at bounding box center [1348, 417] width 574 height 17
click at [1178, 365] on span ""https://api.tomorrow.io/v4/events-timeline?apikey=AOdF54AVoDkMUvYqijLWBQatfbyk…" at bounding box center [1195, 365] width 179 height 13
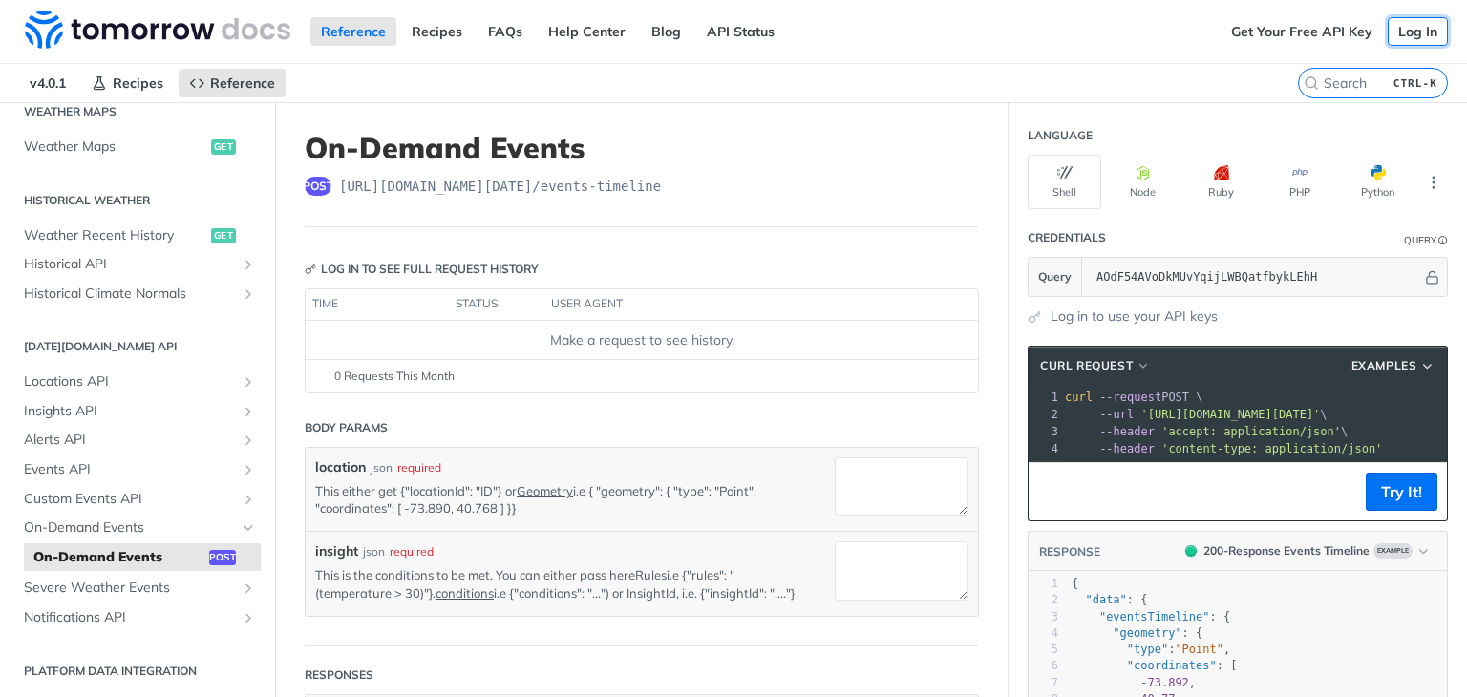
click at [1412, 37] on link "Log In" at bounding box center [1417, 31] width 60 height 29
